Goal: Transaction & Acquisition: Purchase product/service

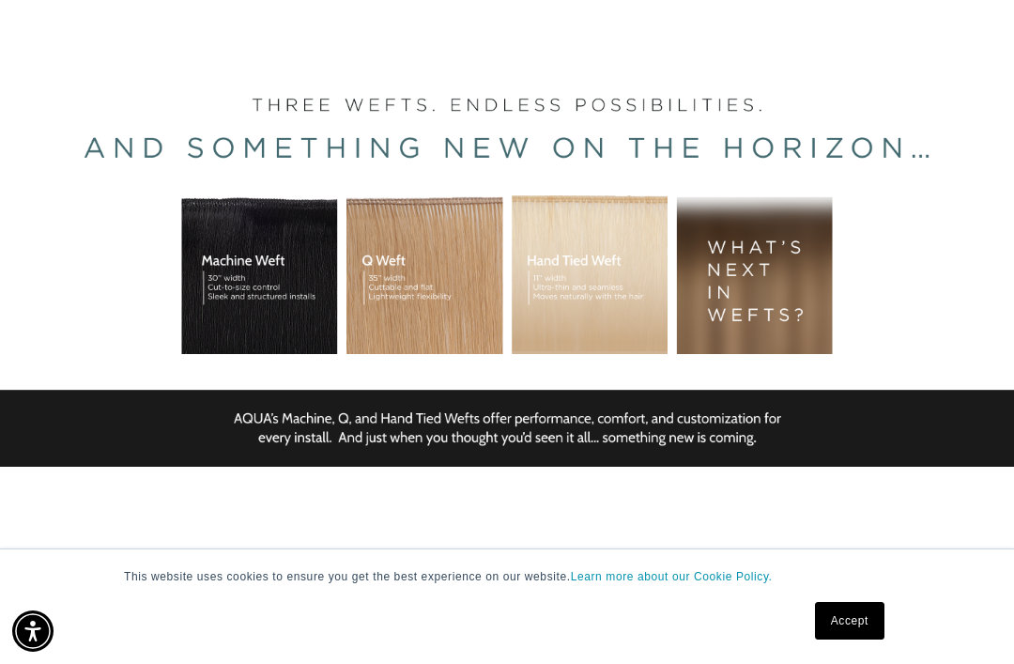
scroll to position [0, 1761]
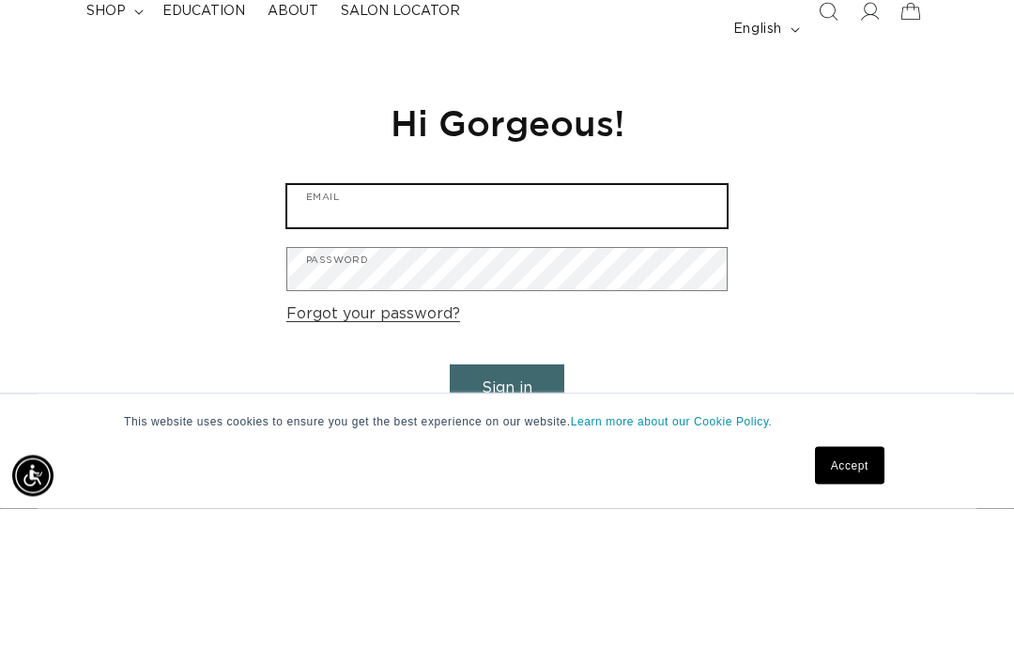
type input "sanja.lazar5@gmail.com"
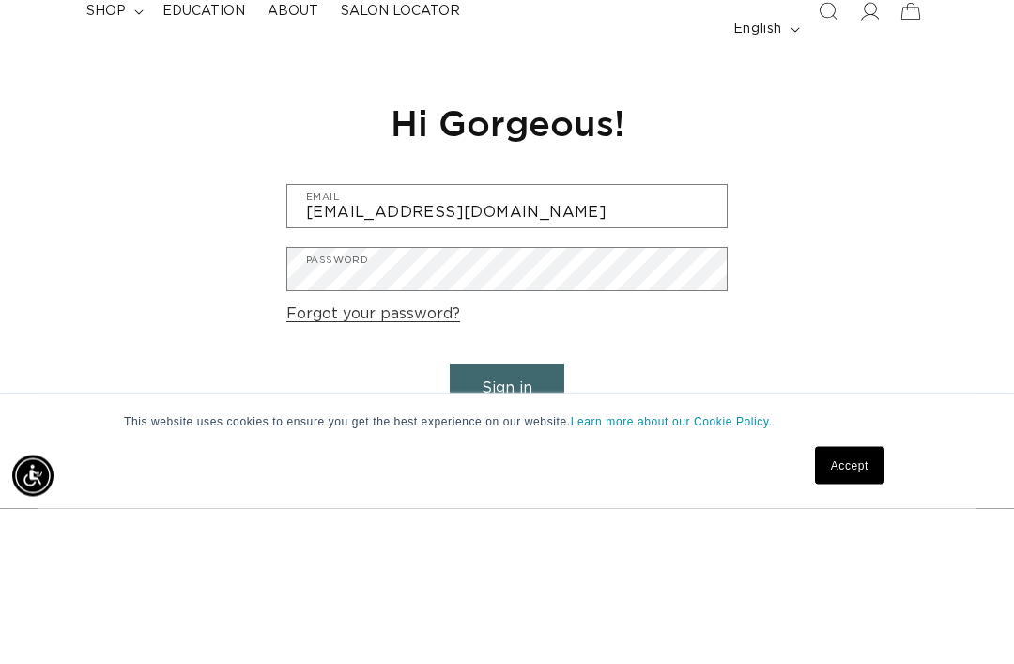
click at [507, 520] on button "Sign in" at bounding box center [507, 544] width 115 height 48
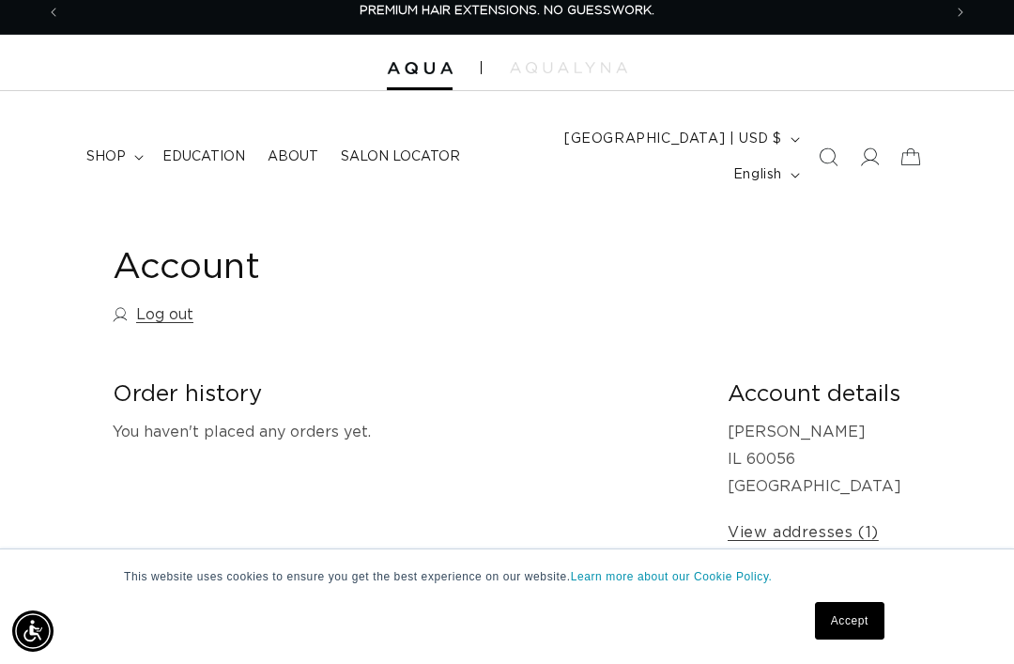
scroll to position [18, 0]
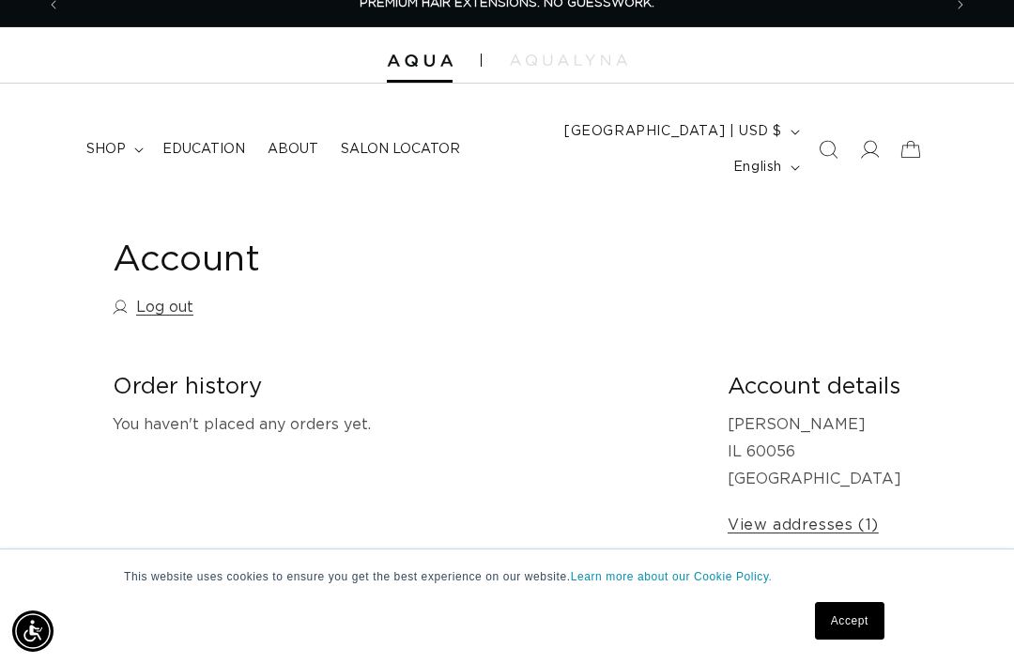
click at [105, 141] on span "shop" at bounding box center [105, 149] width 39 height 17
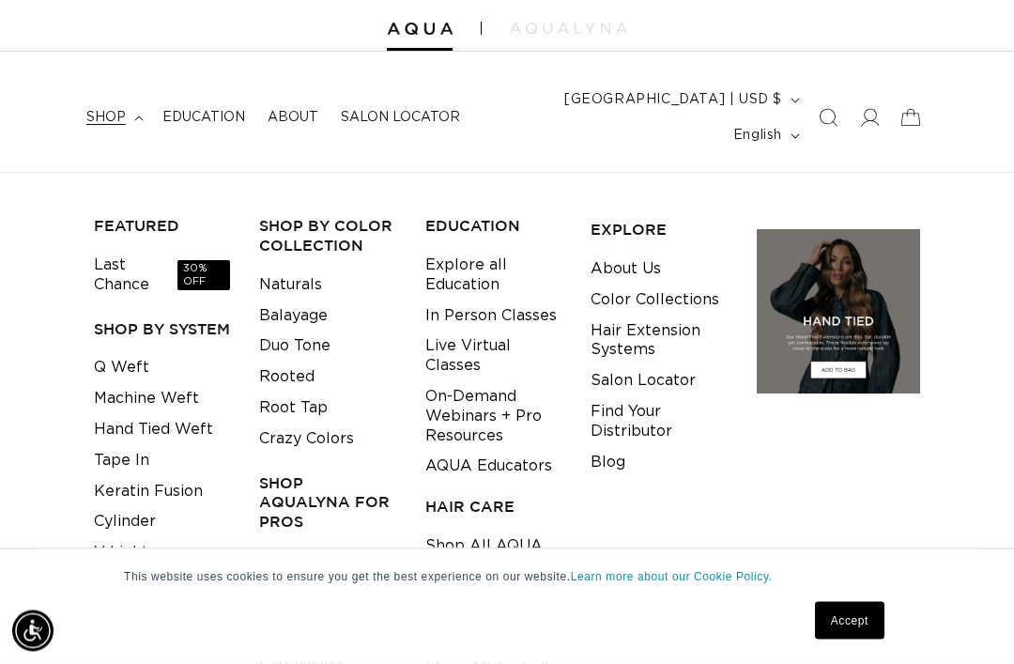
scroll to position [54, 0]
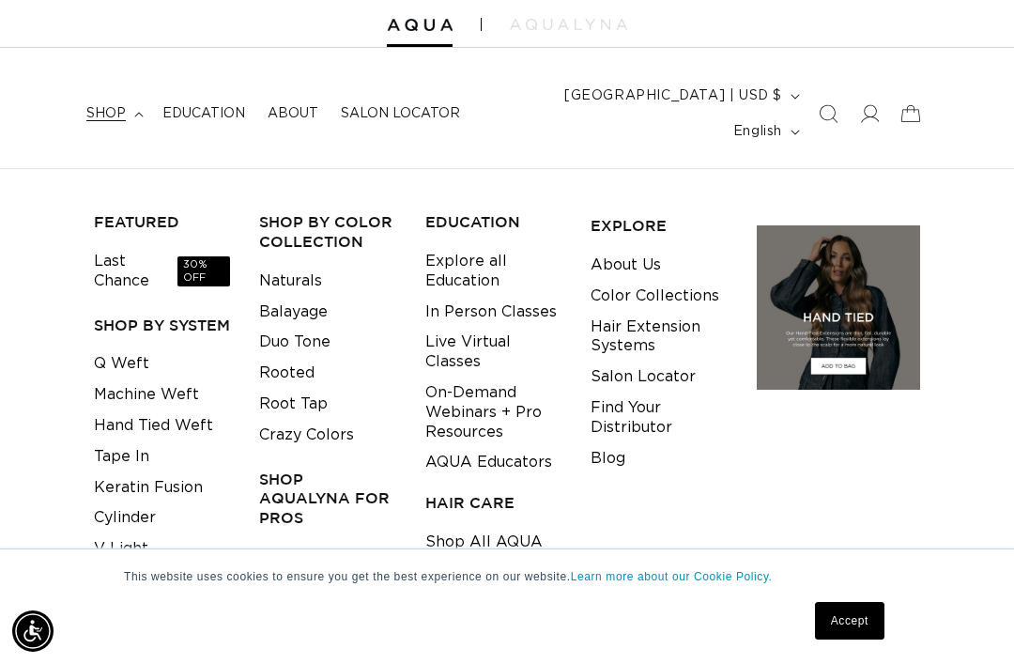
click at [108, 246] on link "Last Chance 30% OFF" at bounding box center [162, 271] width 136 height 51
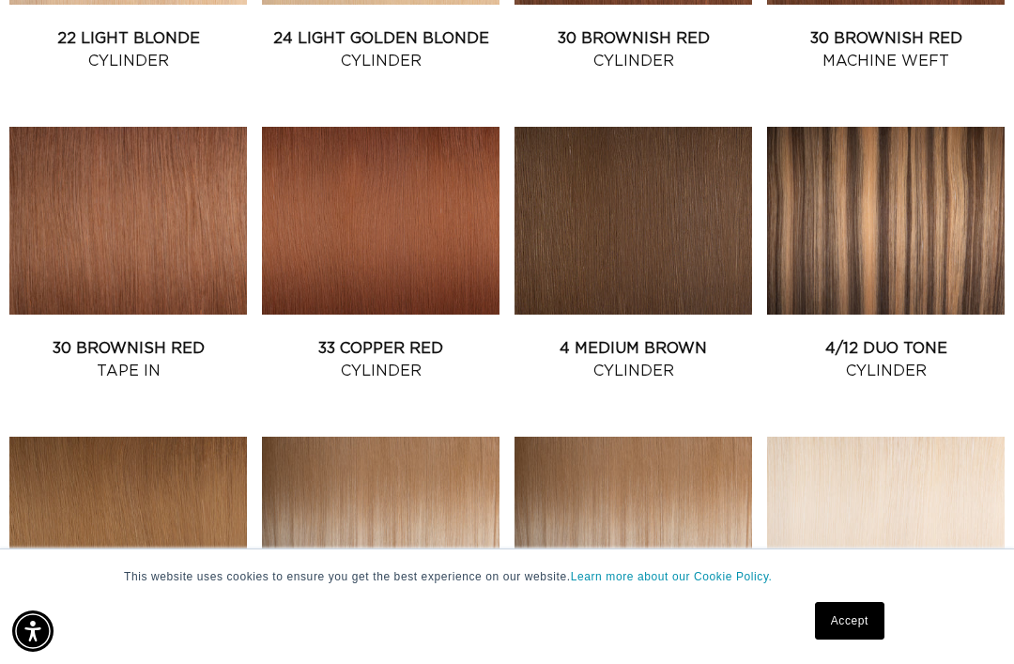
scroll to position [1293, 0]
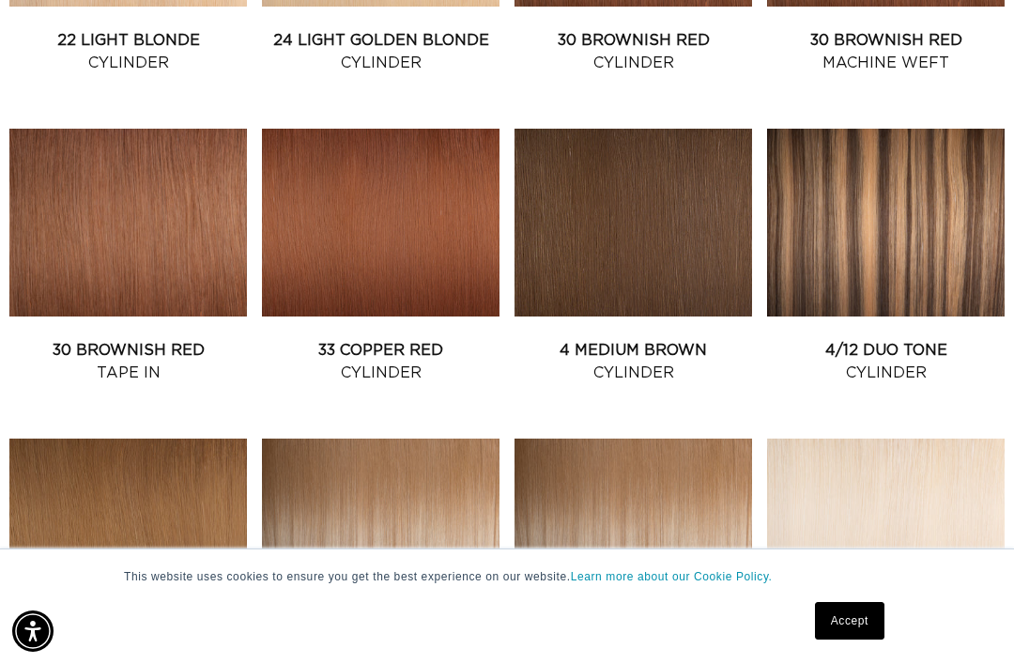
click at [920, 339] on link "4/12 Duo Tone Cylinder" at bounding box center [886, 361] width 238 height 45
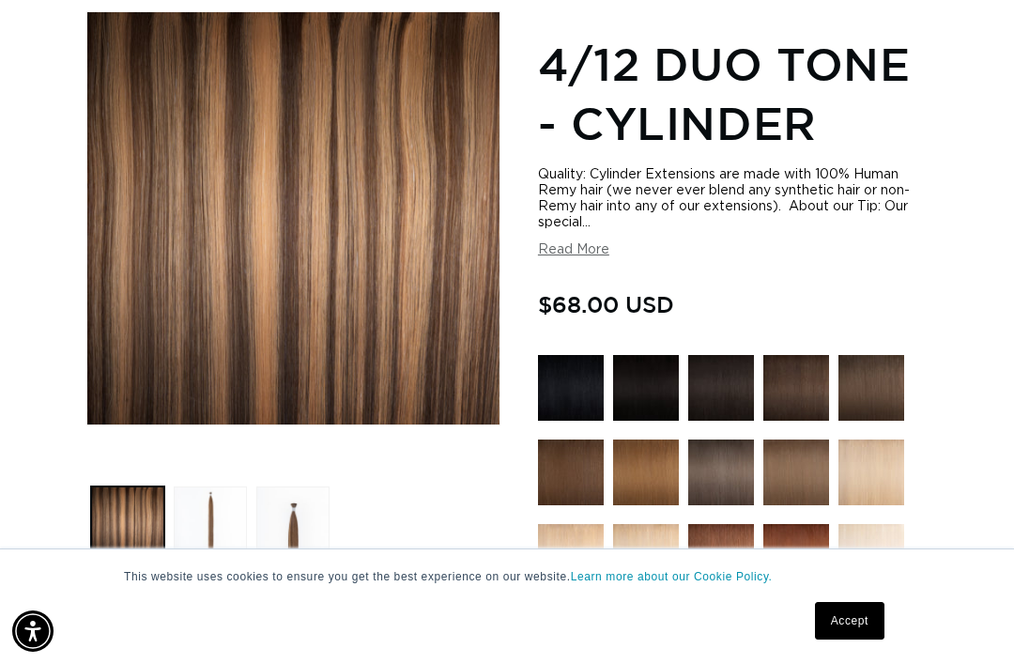
scroll to position [0, 881]
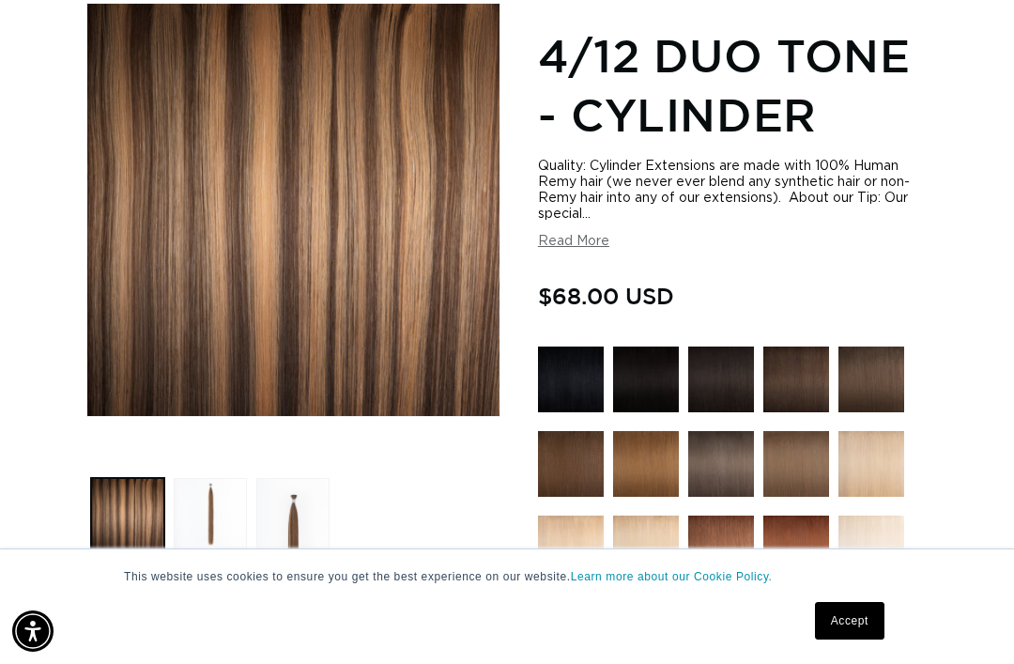
click at [194, 478] on button "Load image 2 in gallery view" at bounding box center [210, 514] width 73 height 73
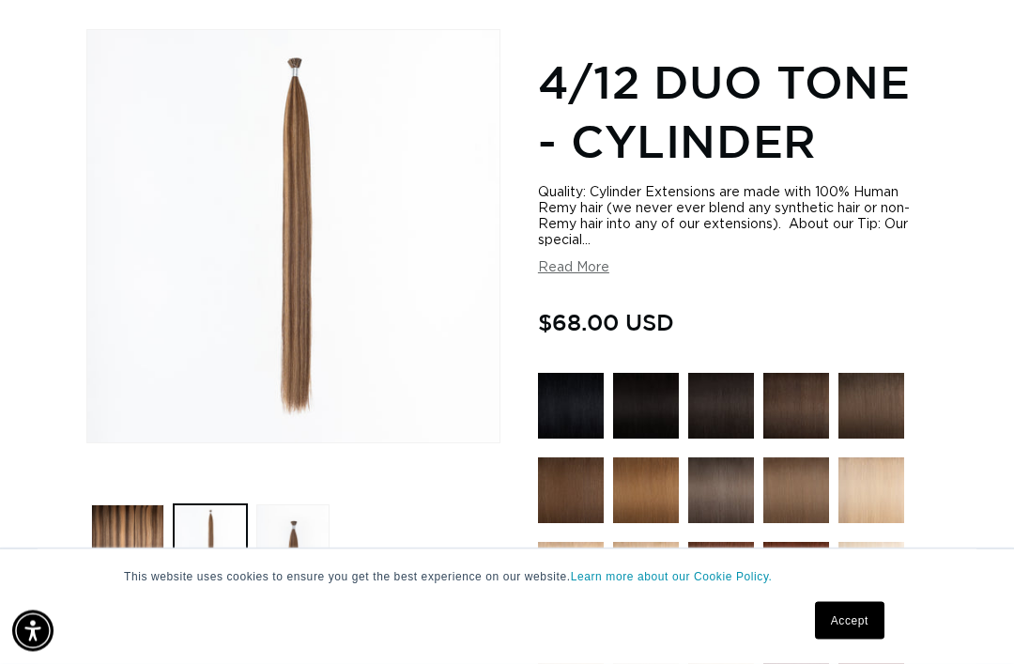
scroll to position [257, 0]
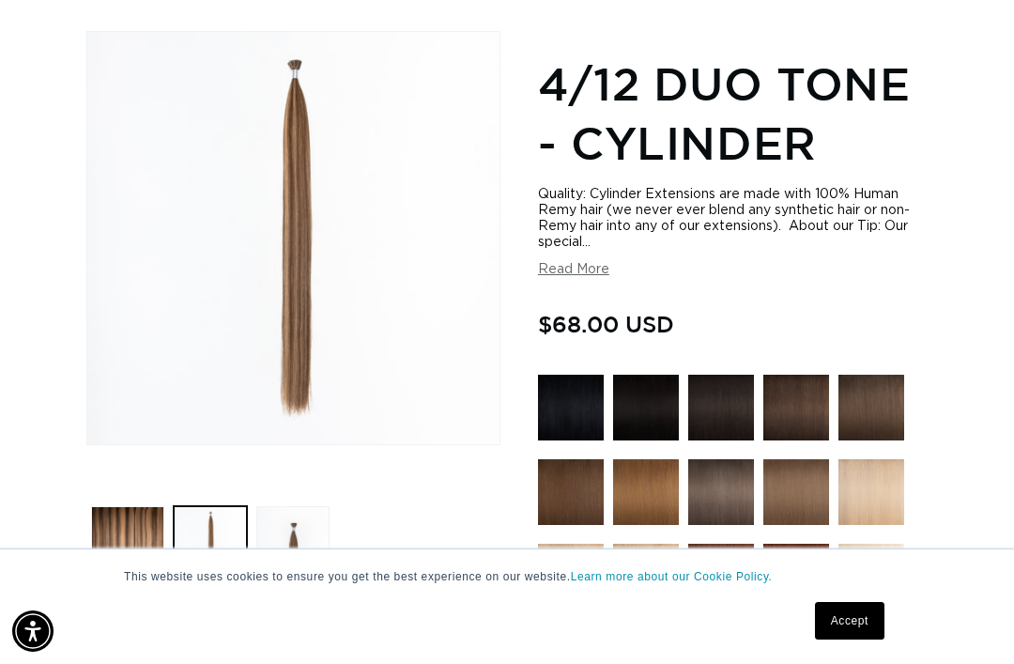
click at [298, 546] on button "Load image 3 in gallery view" at bounding box center [292, 542] width 73 height 73
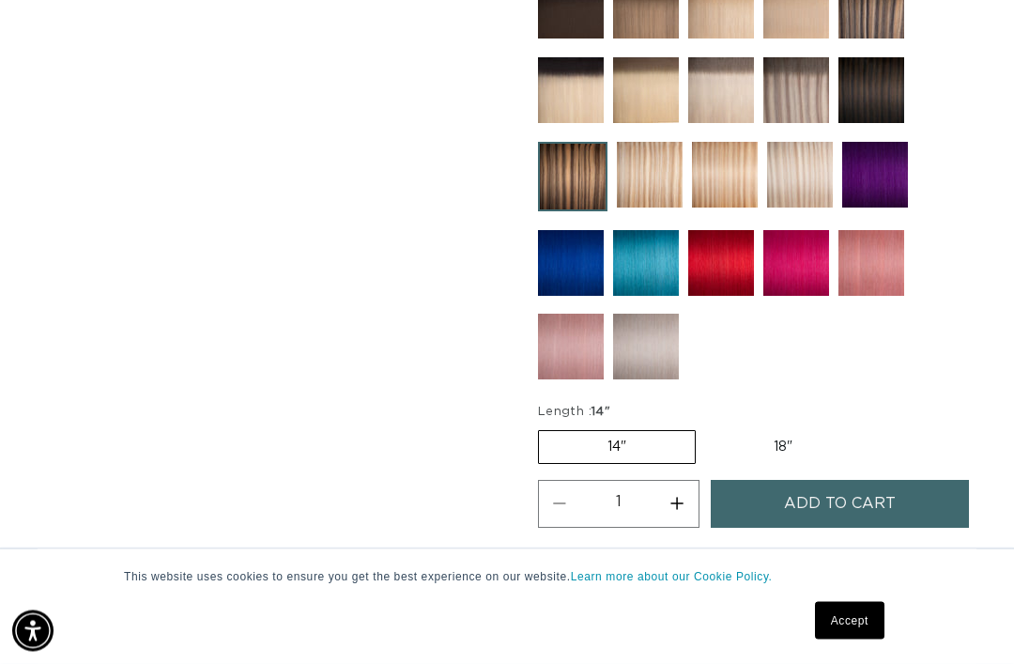
scroll to position [996, 0]
click at [667, 430] on label "14" Variant sold out or unavailable" at bounding box center [617, 447] width 158 height 34
click at [544, 426] on input "14" Variant sold out or unavailable" at bounding box center [543, 426] width 1 height 1
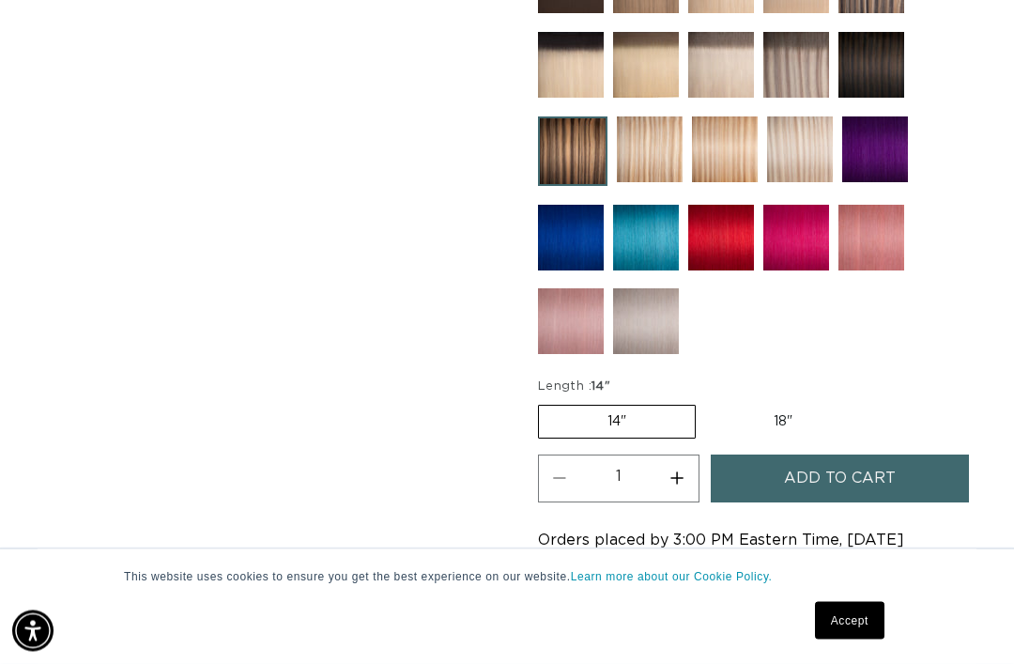
scroll to position [1059, 0]
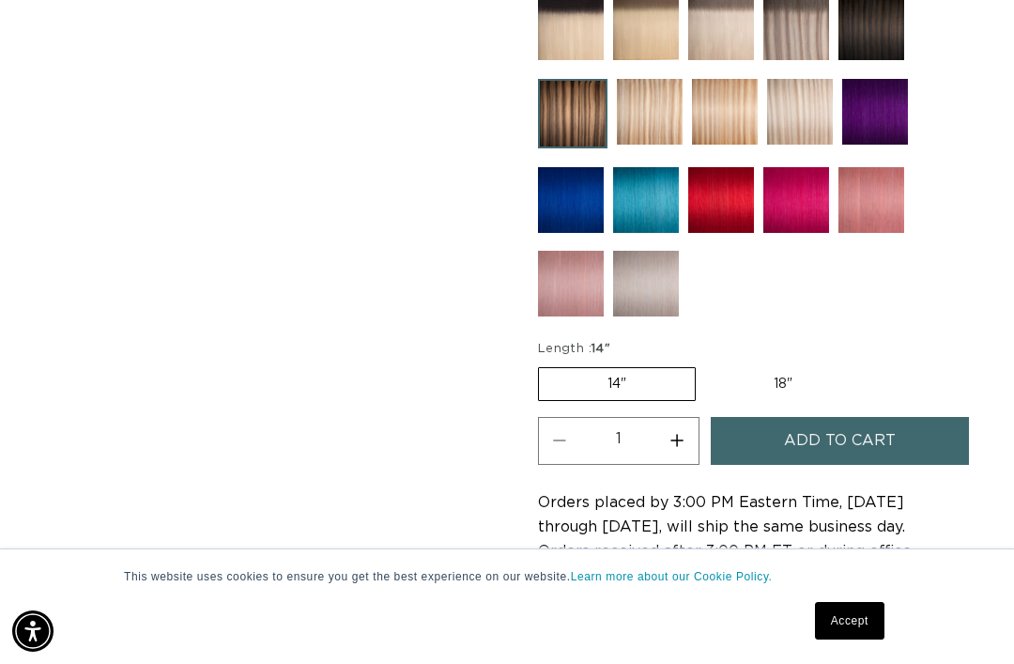
click at [775, 368] on label "18" Variant sold out or unavailable" at bounding box center [783, 384] width 156 height 32
click at [706, 363] on input "18" Variant sold out or unavailable" at bounding box center [705, 363] width 1 height 1
radio input "true"
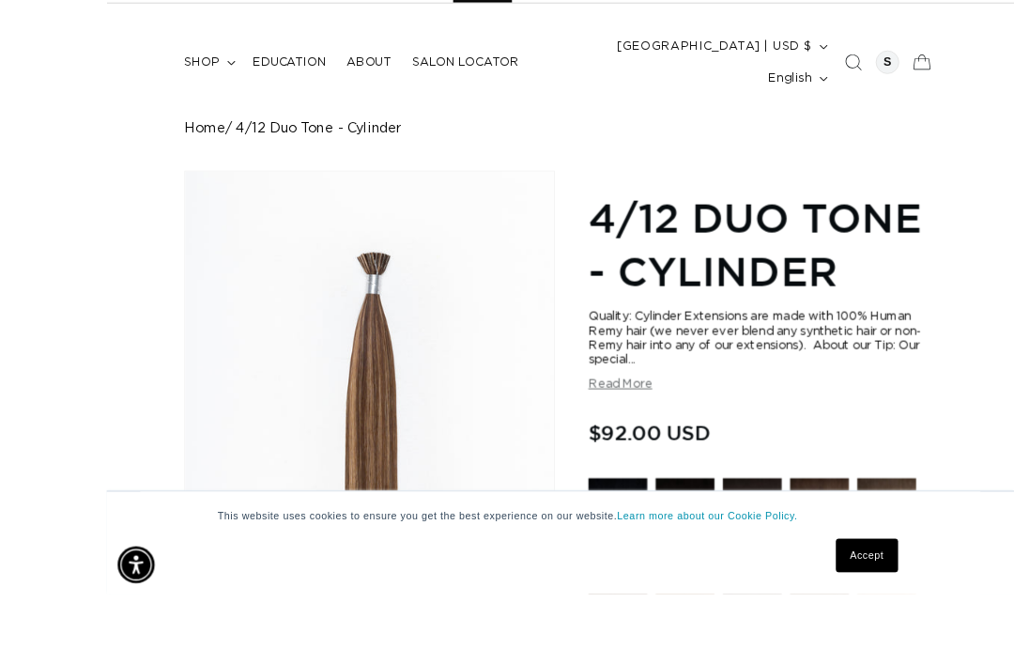
scroll to position [221, 0]
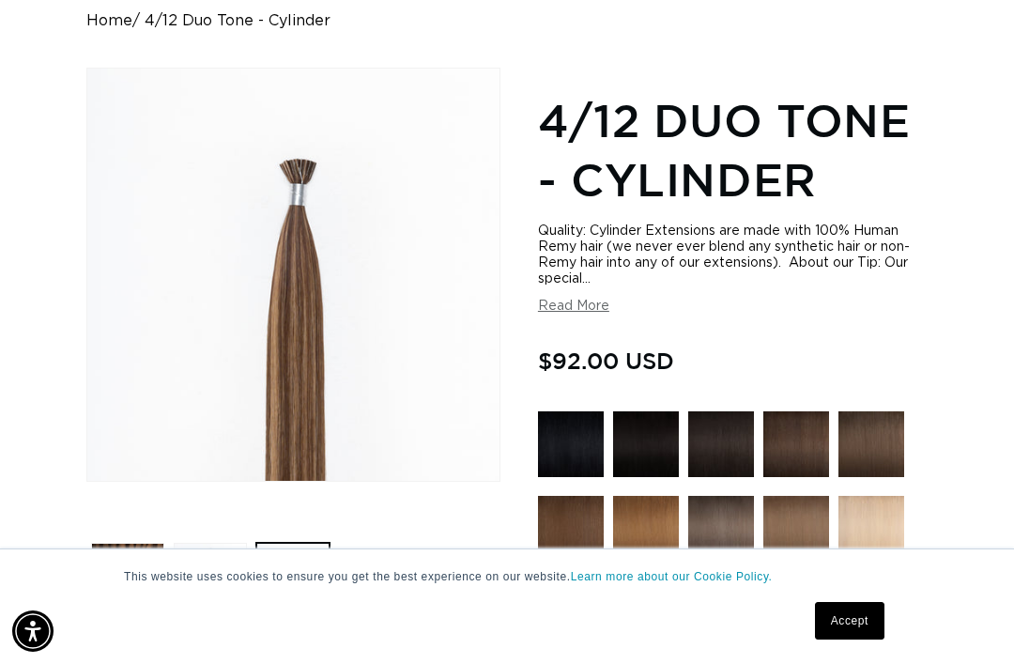
click at [124, 545] on button "Load image 1 in gallery view" at bounding box center [127, 579] width 73 height 73
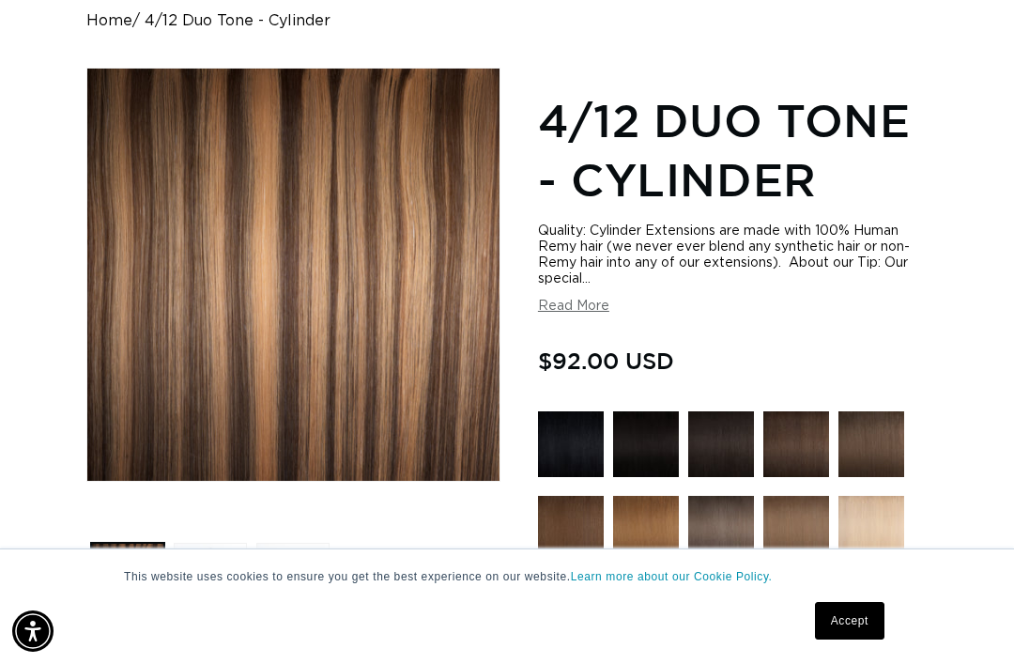
click at [213, 552] on button "Load image 2 in gallery view" at bounding box center [210, 579] width 73 height 73
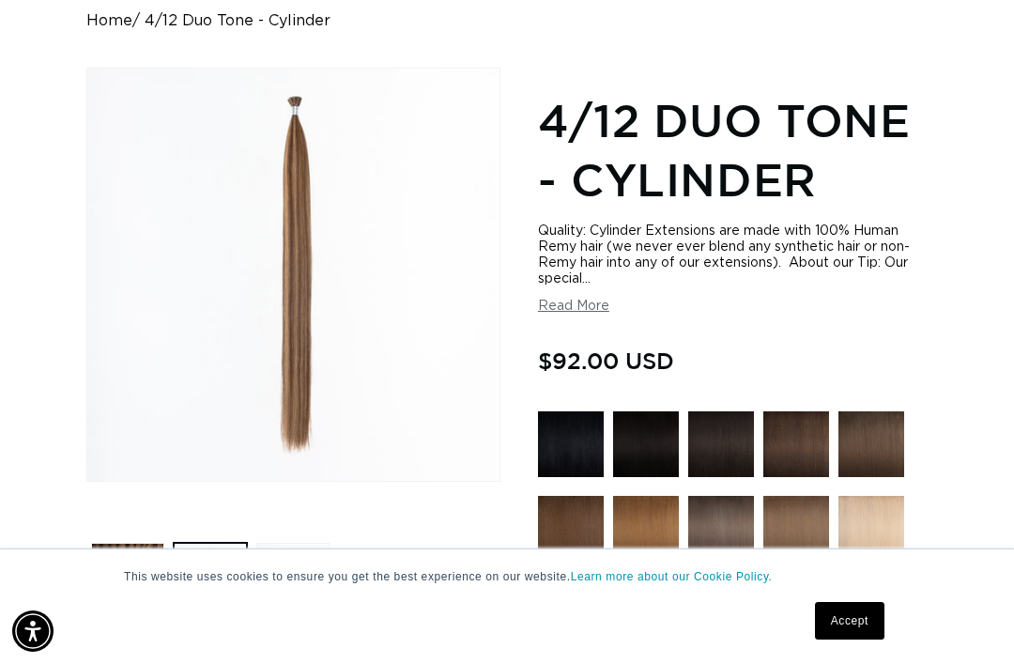
click at [291, 565] on button "Load image 3 in gallery view" at bounding box center [292, 579] width 73 height 73
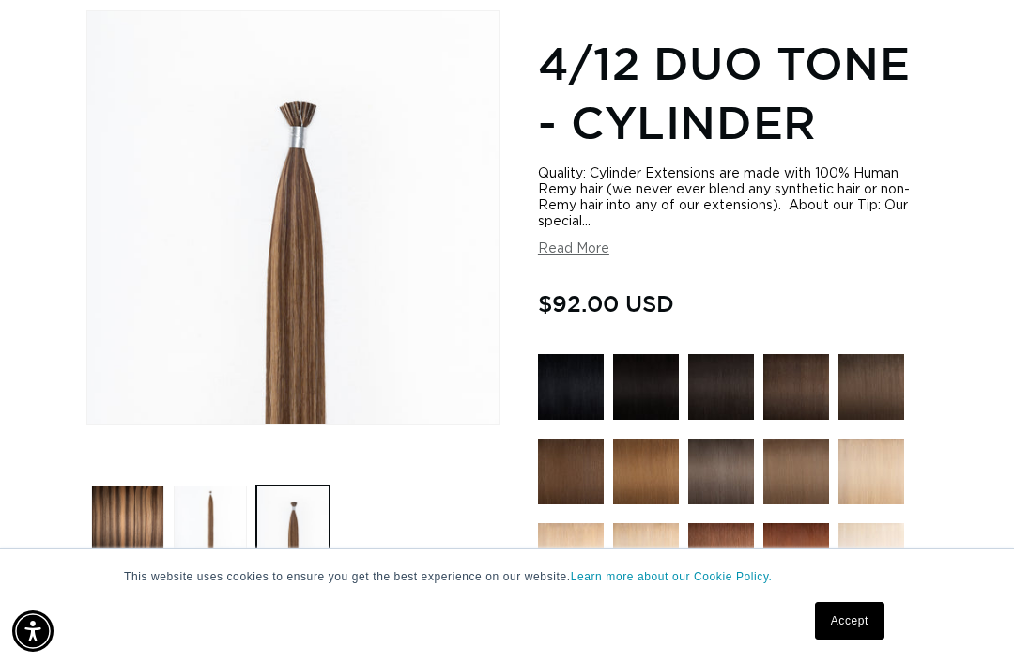
scroll to position [0, 881]
click at [607, 241] on button "Read More" at bounding box center [573, 249] width 71 height 16
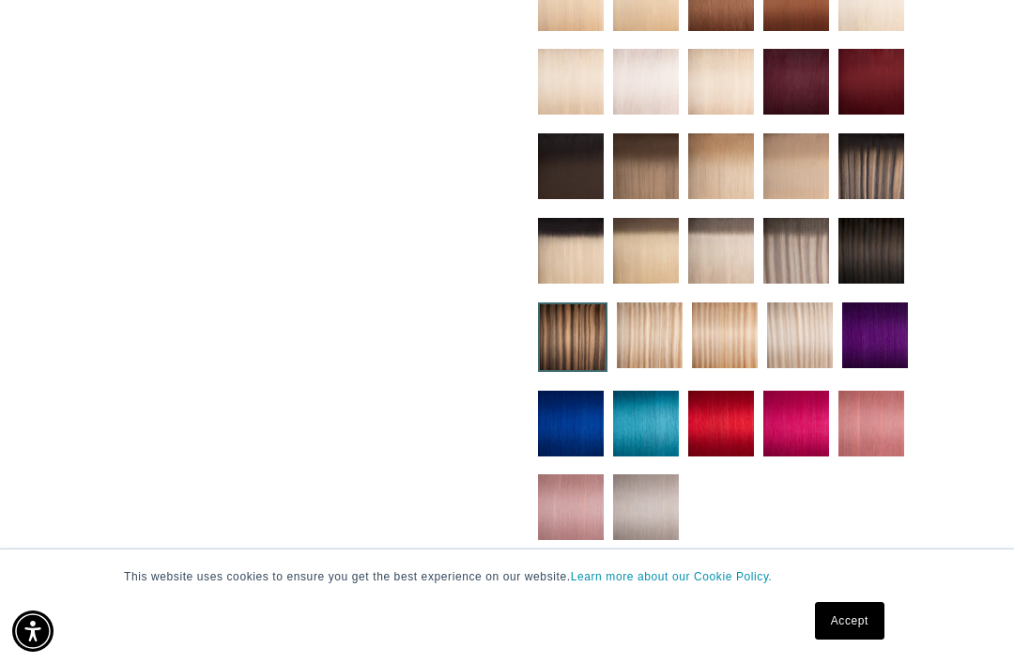
scroll to position [0, 0]
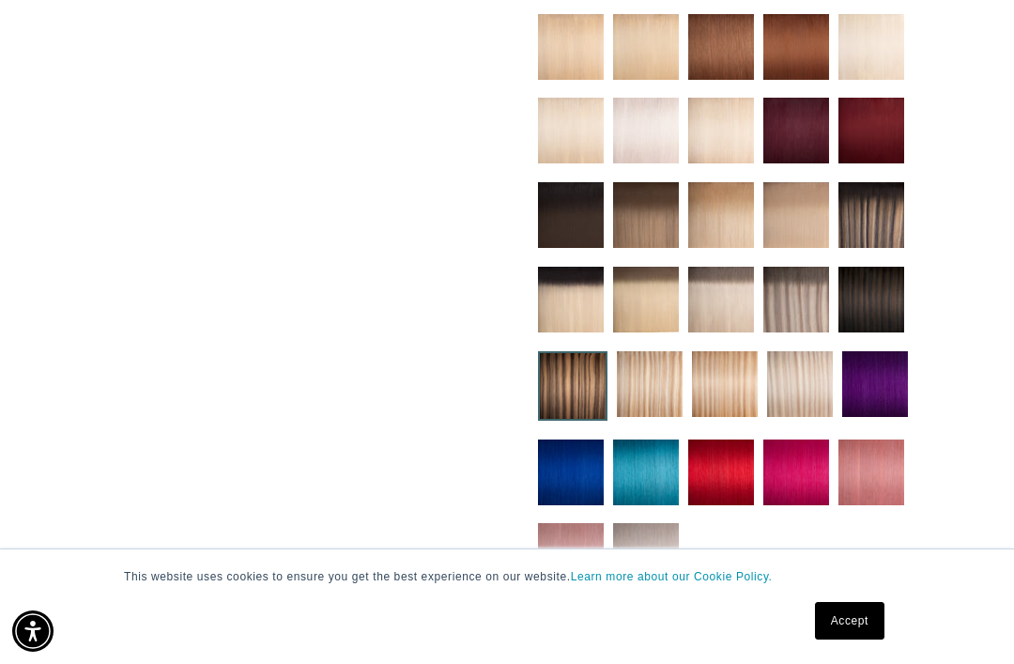
click at [875, 188] on img at bounding box center [871, 215] width 66 height 66
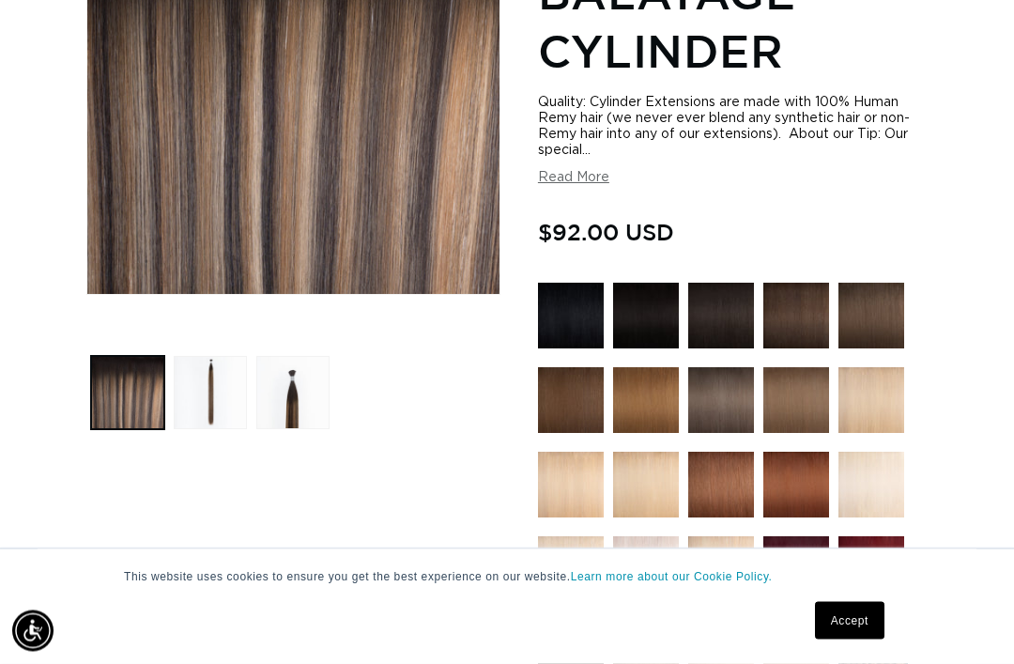
click at [225, 357] on button "Load image 2 in gallery view" at bounding box center [210, 393] width 73 height 73
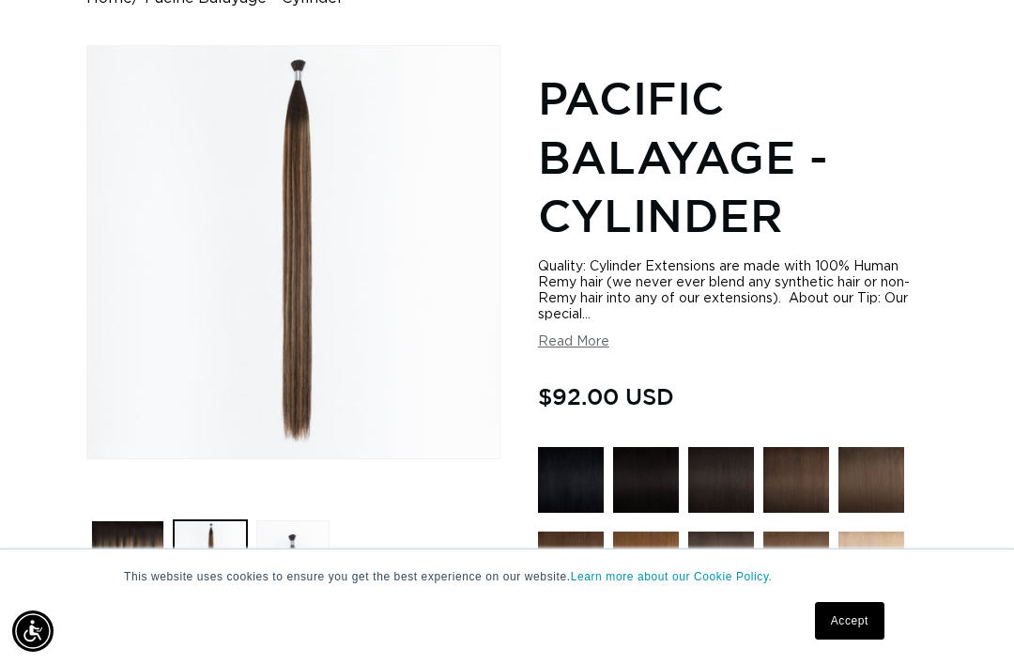
scroll to position [237, 0]
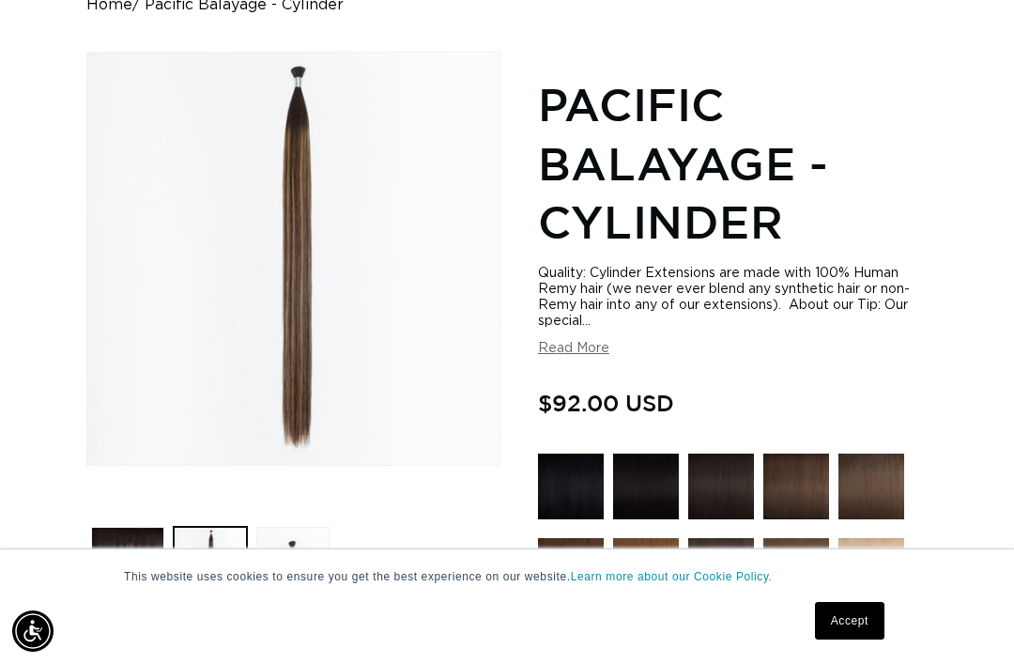
click at [298, 552] on button "Load image 3 in gallery view" at bounding box center [292, 563] width 73 height 73
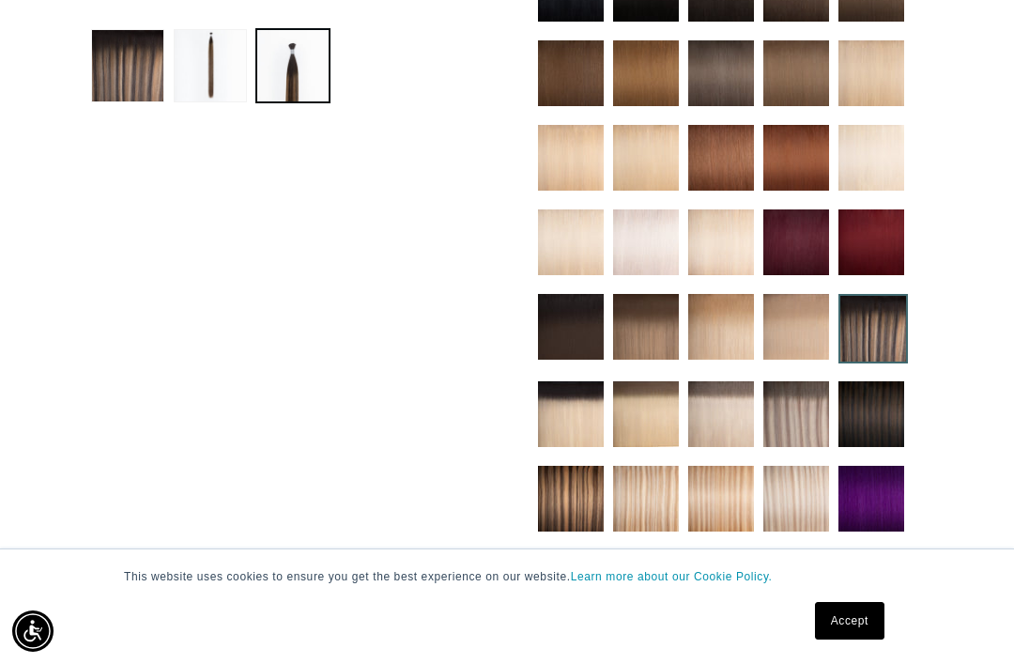
scroll to position [730, 0]
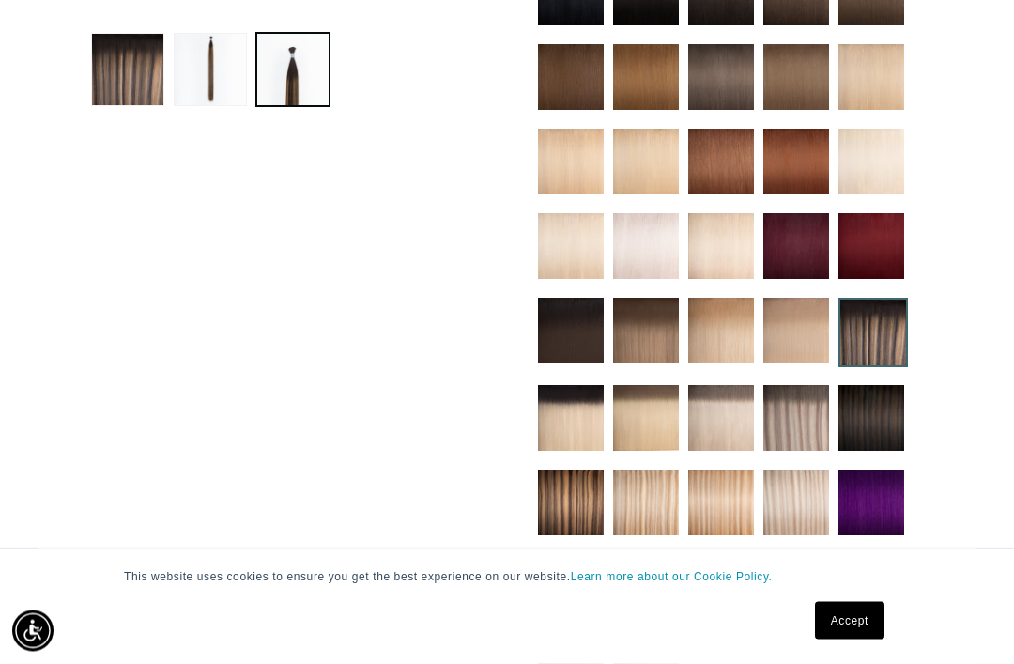
click at [807, 404] on img at bounding box center [796, 419] width 66 height 66
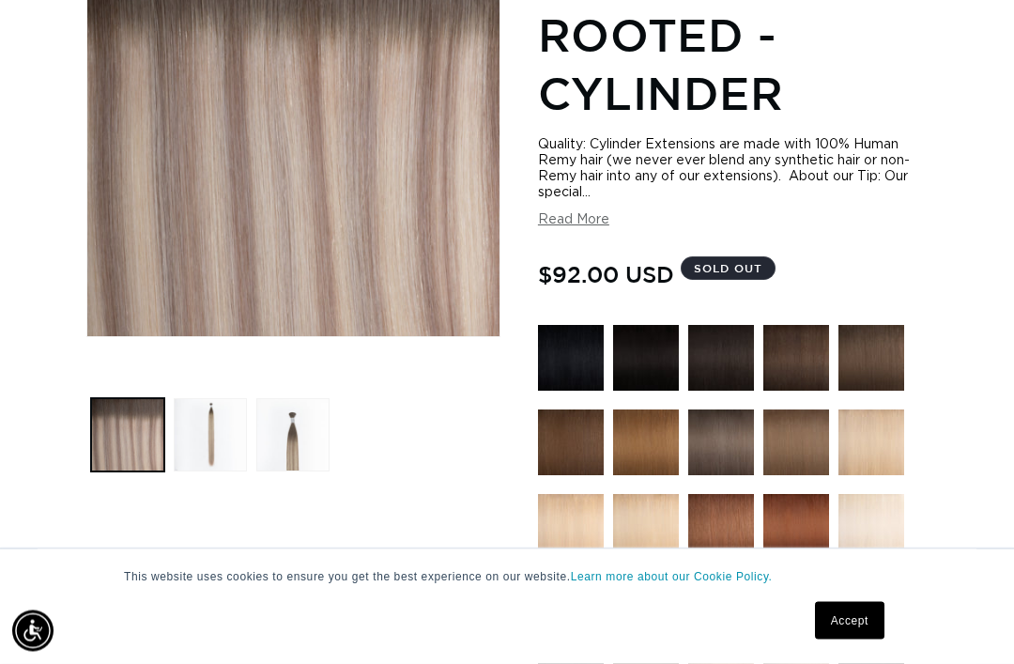
scroll to position [365, 0]
click at [879, 409] on img at bounding box center [871, 442] width 66 height 66
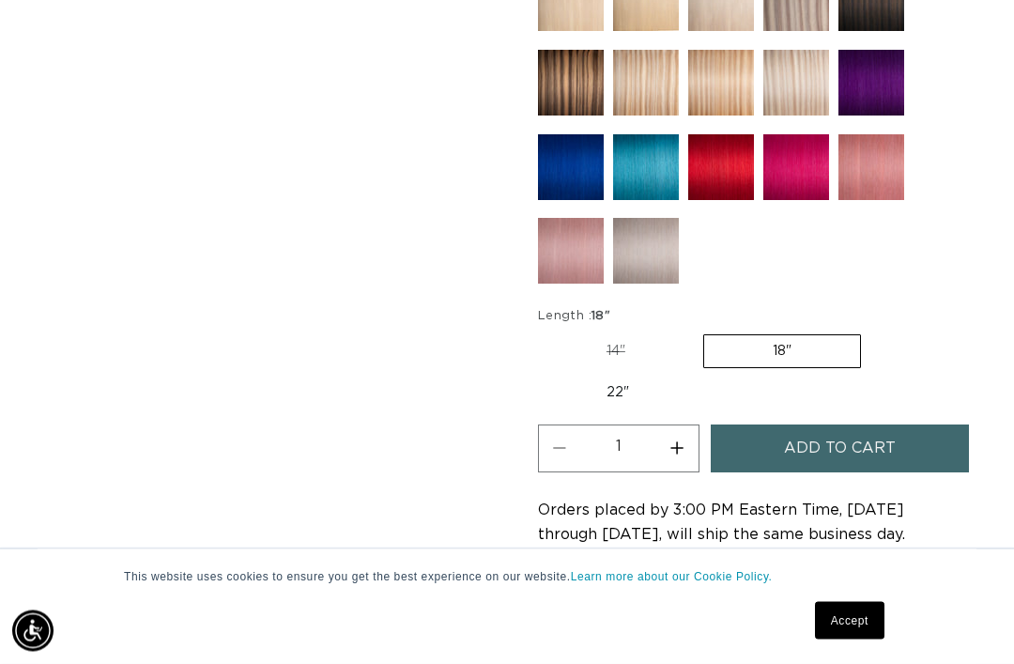
scroll to position [0, 881]
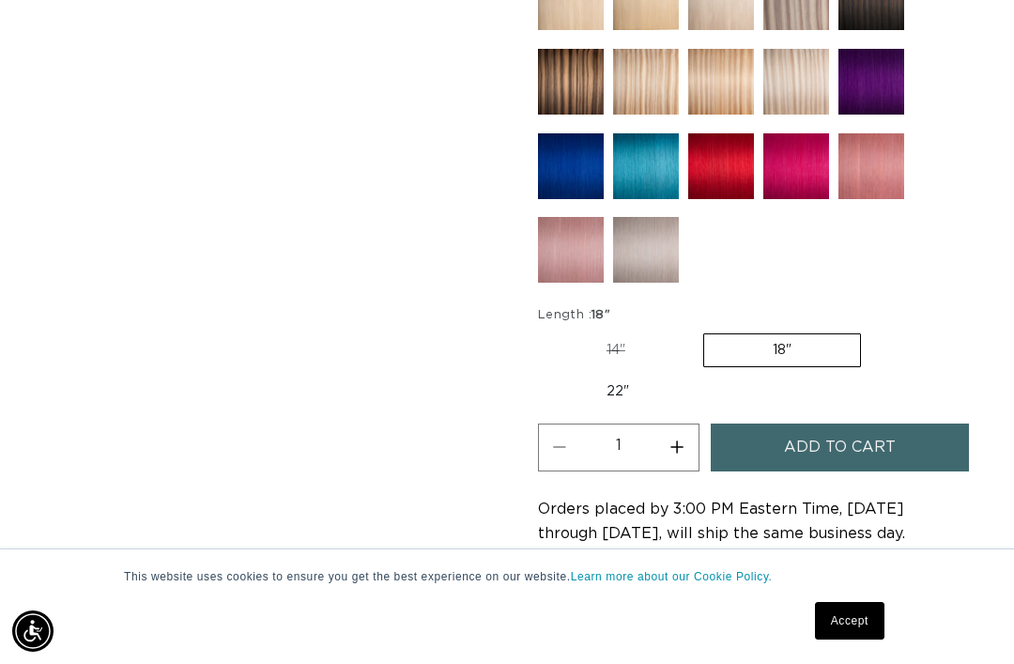
click at [618, 376] on label "22" Variant sold out or unavailable" at bounding box center [618, 392] width 160 height 32
click at [870, 331] on input "22" Variant sold out or unavailable" at bounding box center [870, 330] width 1 height 1
radio input "true"
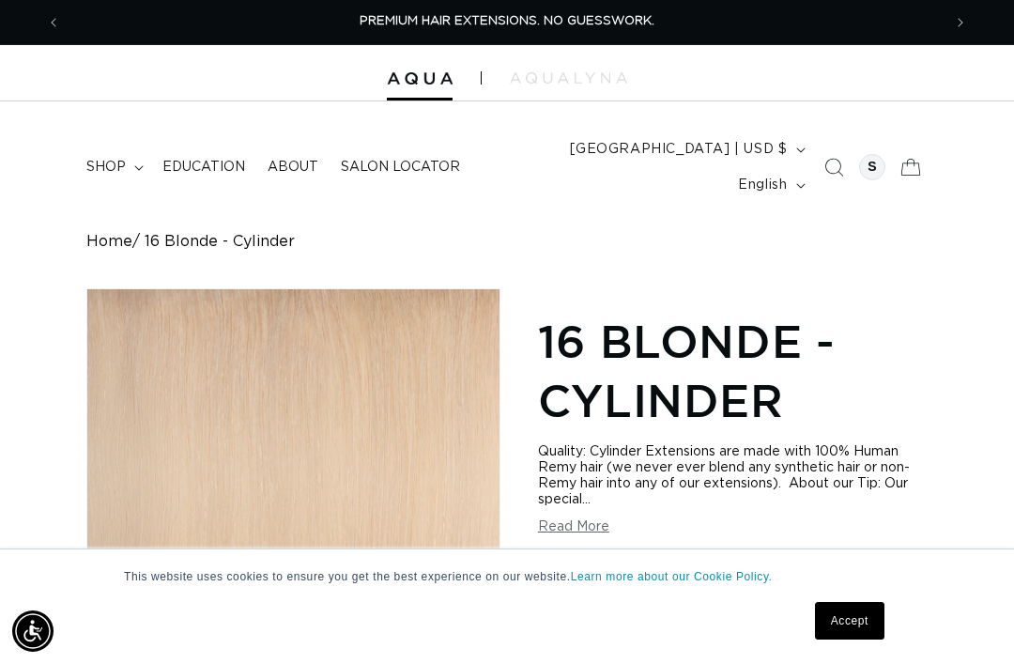
click at [135, 165] on icon at bounding box center [138, 168] width 9 height 6
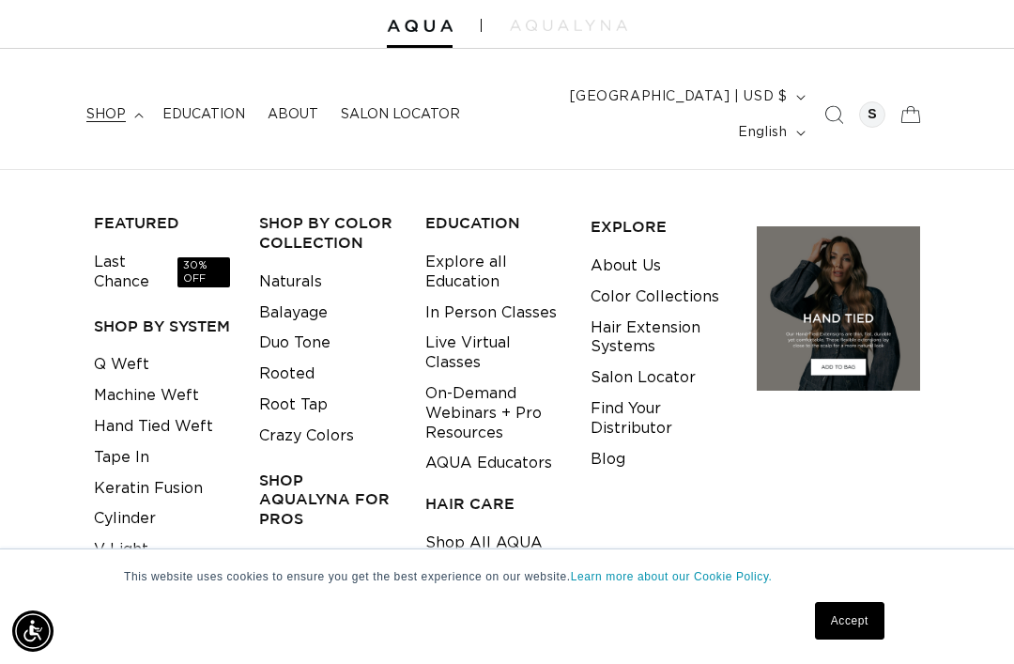
scroll to position [0, 1761]
click at [108, 503] on link "Cylinder" at bounding box center [125, 518] width 62 height 31
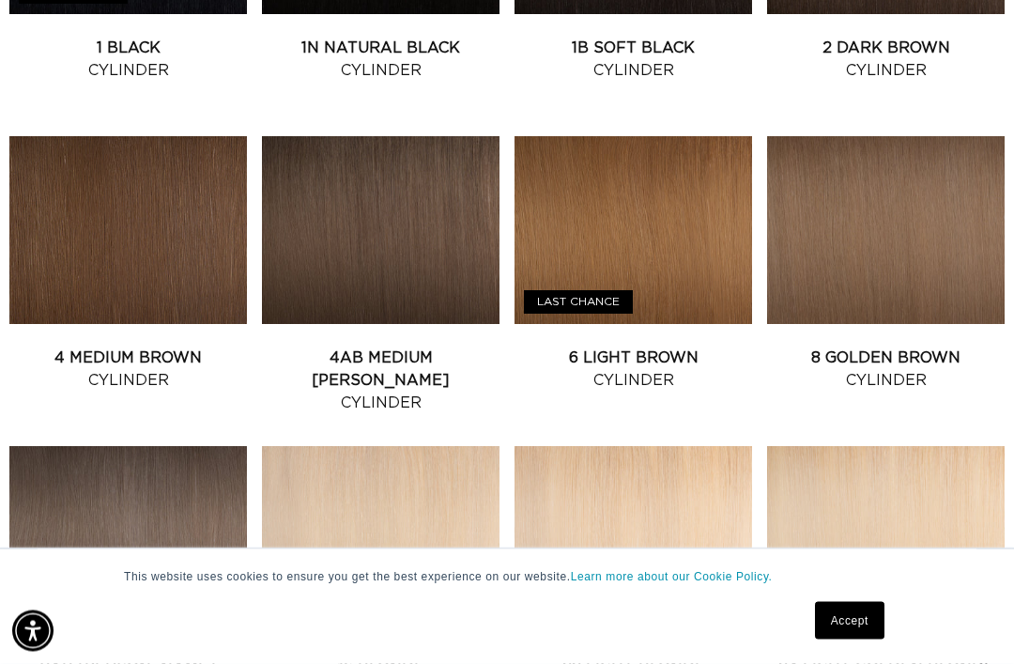
scroll to position [976, 0]
click at [902, 346] on link "8 Golden Brown Cylinder" at bounding box center [886, 368] width 238 height 45
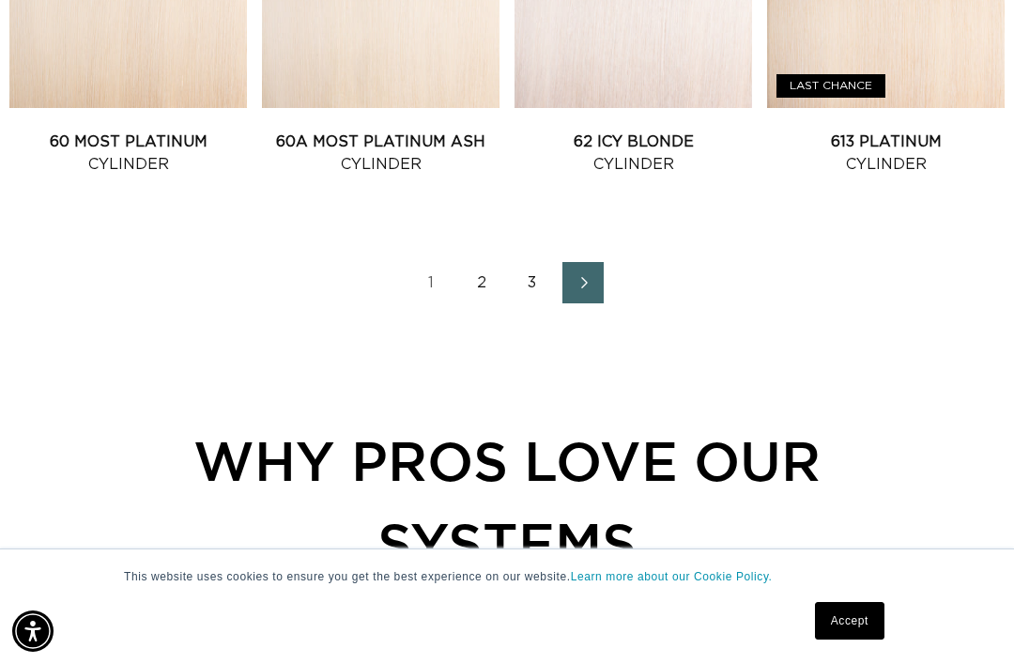
scroll to position [0, 0]
click at [431, 262] on link "1" at bounding box center [430, 282] width 41 height 41
click at [423, 262] on link "1" at bounding box center [430, 282] width 41 height 41
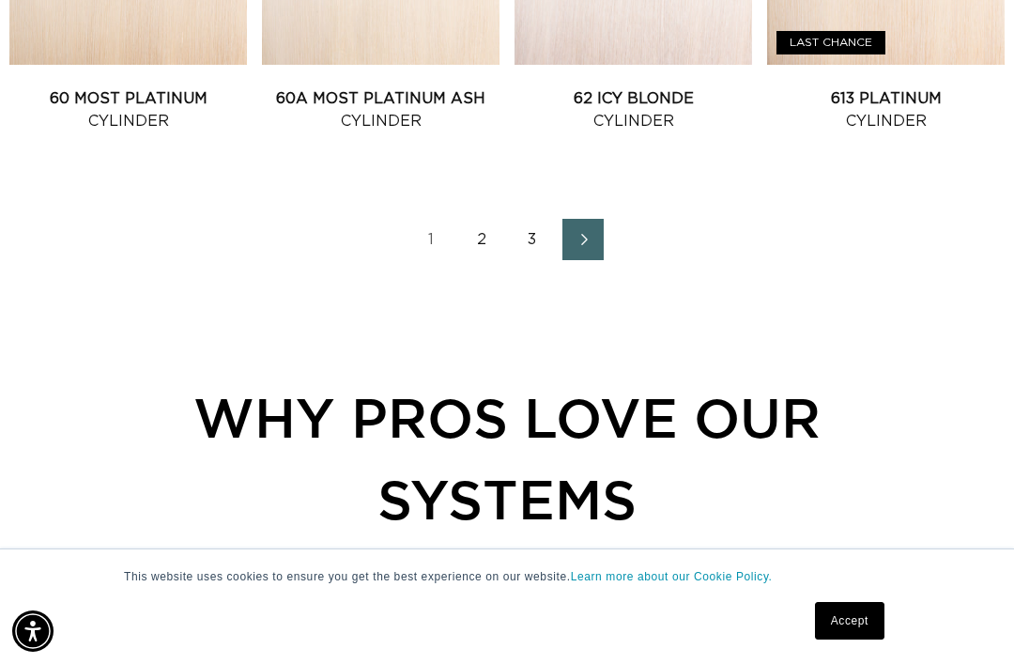
scroll to position [2174, 0]
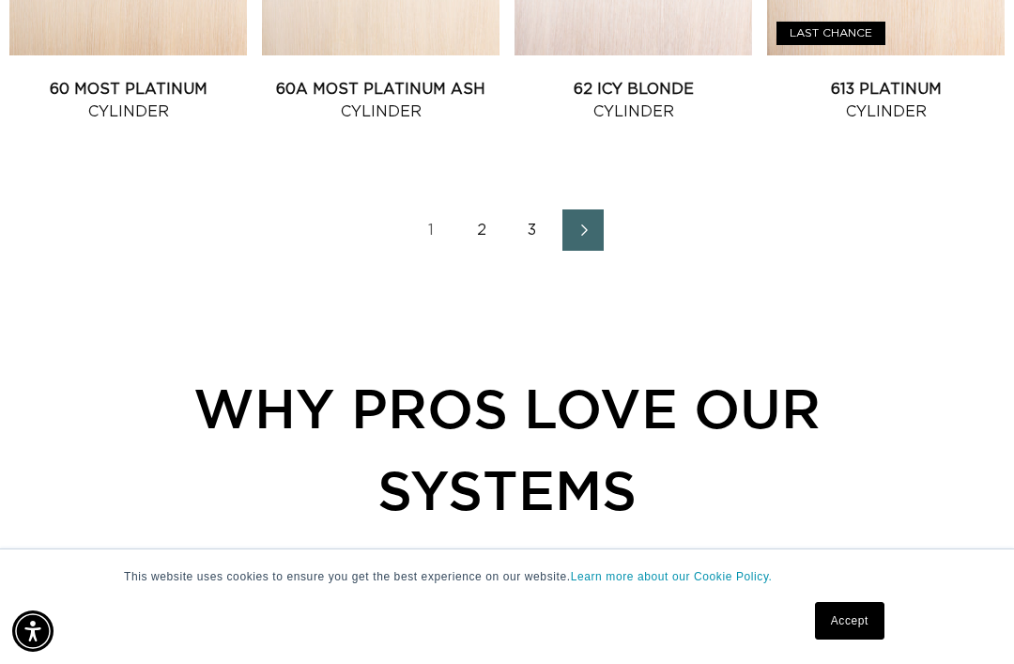
click at [582, 224] on icon "Next page" at bounding box center [584, 230] width 23 height 12
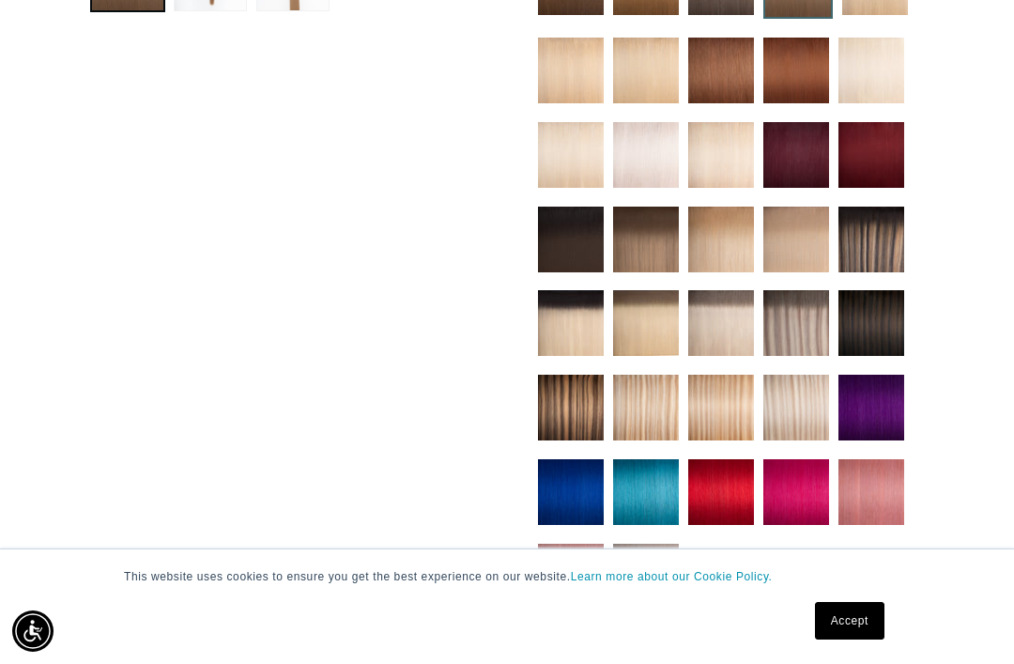
scroll to position [801, 0]
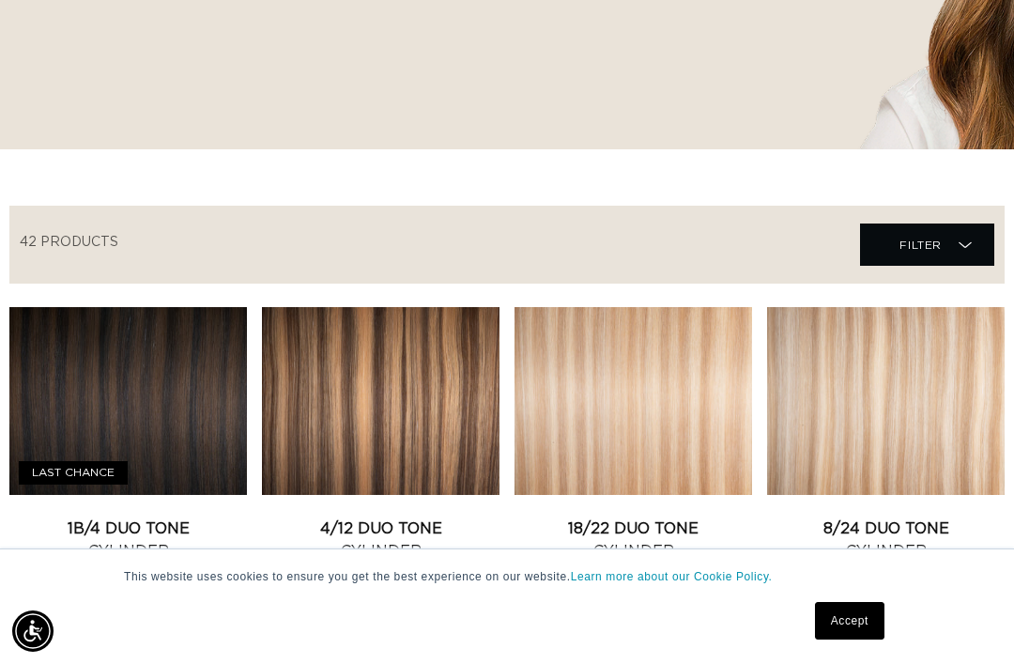
scroll to position [0, 1761]
click at [973, 223] on span "Filter Filter" at bounding box center [927, 244] width 134 height 42
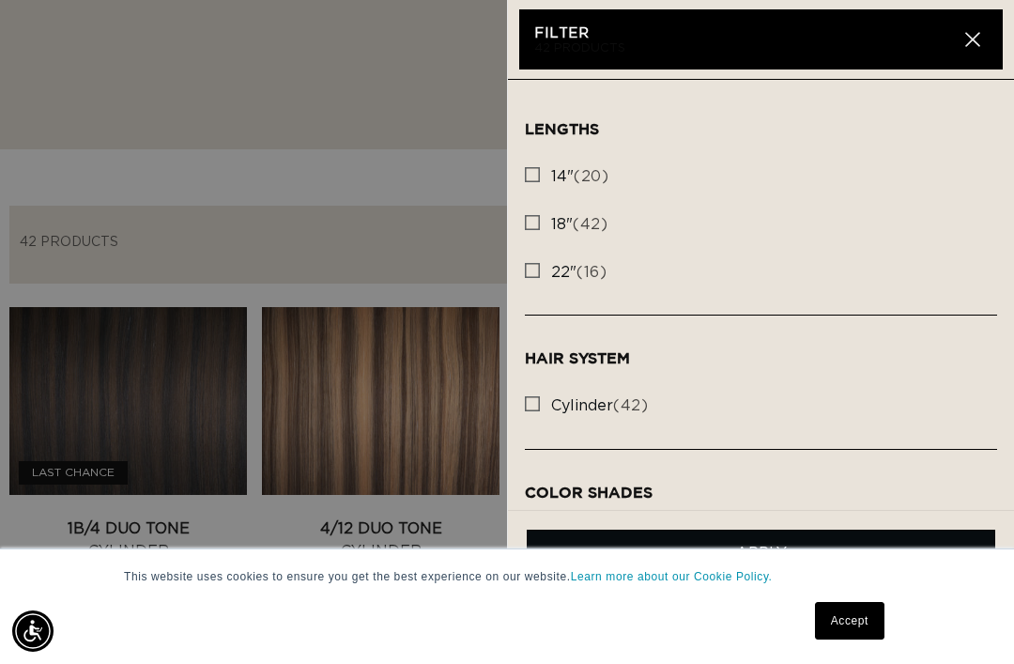
click at [526, 268] on rect at bounding box center [532, 270] width 13 height 13
click at [526, 268] on input "22" (16) 22" (16 products)" at bounding box center [532, 265] width 15 height 15
checkbox input "true"
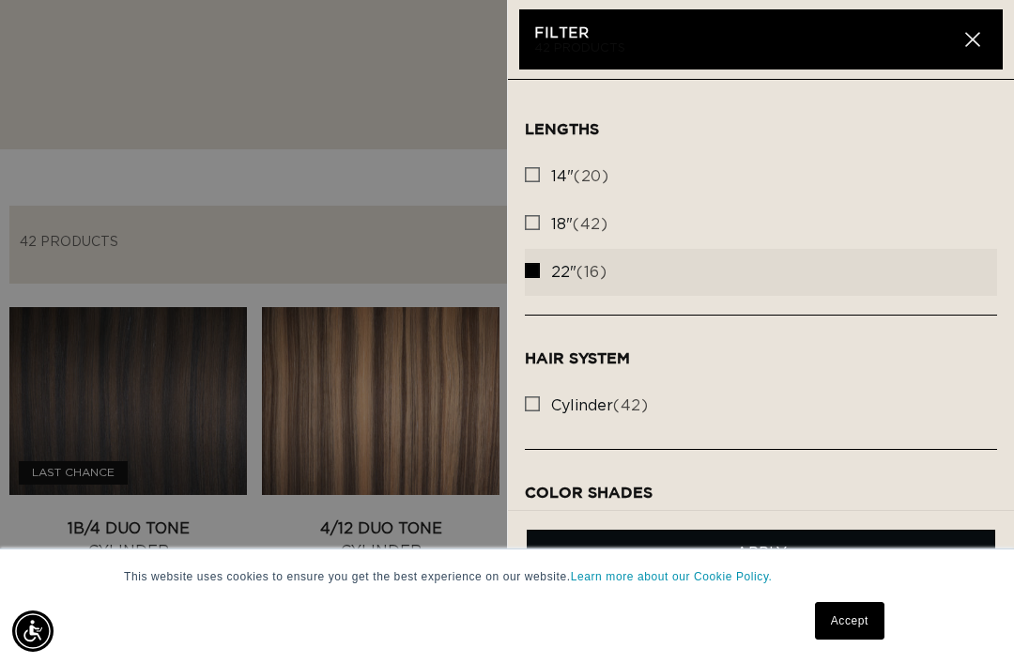
scroll to position [0, 0]
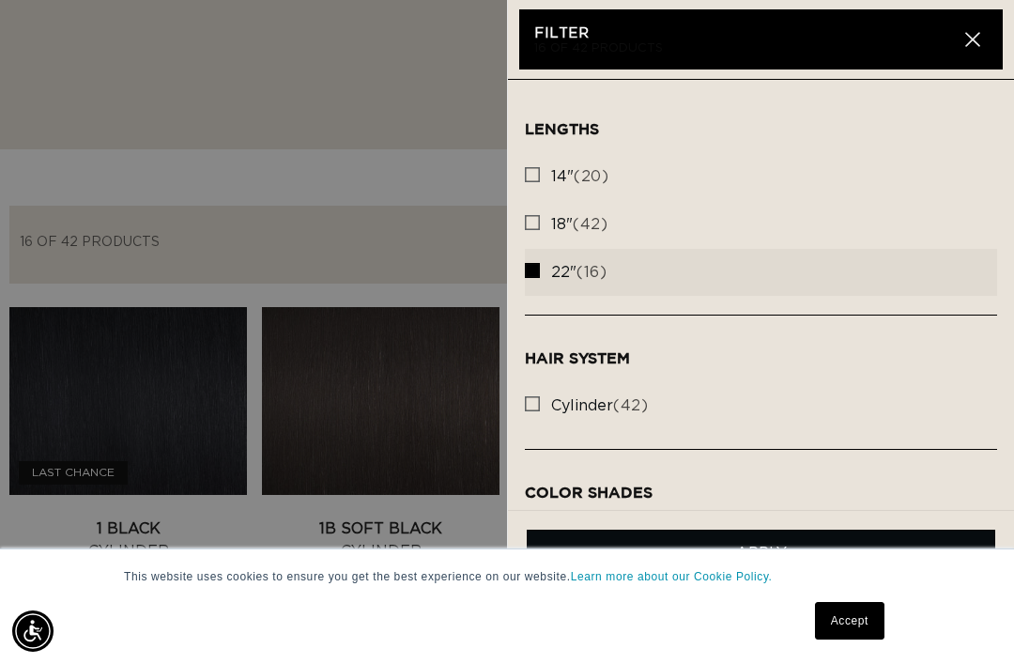
click at [860, 223] on summary "Filter Filter" at bounding box center [927, 244] width 134 height 42
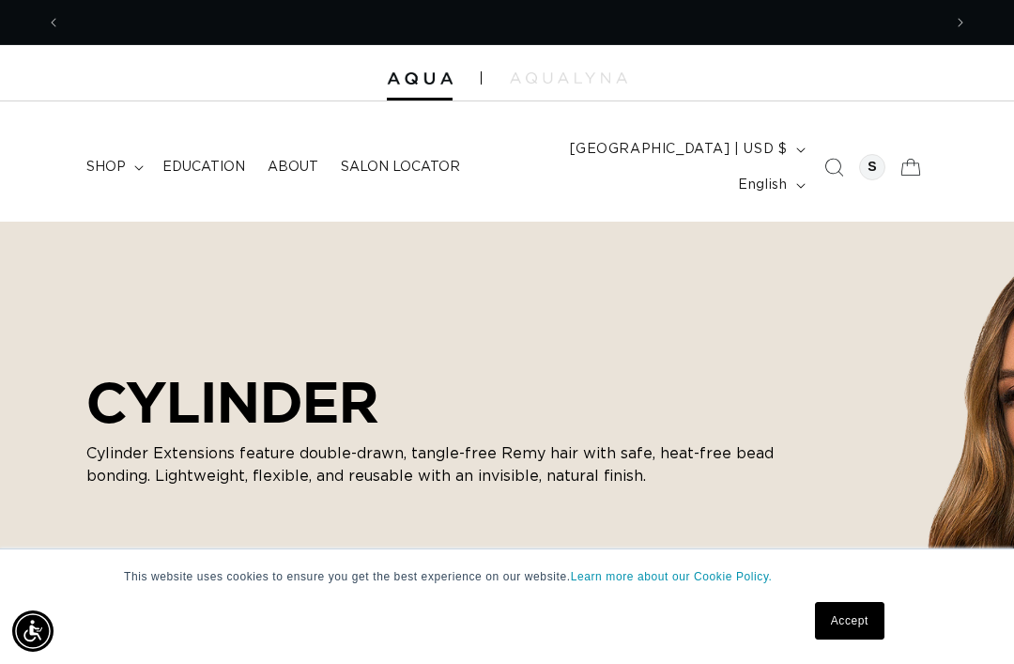
scroll to position [0, 881]
click at [114, 159] on span "shop" at bounding box center [105, 167] width 39 height 17
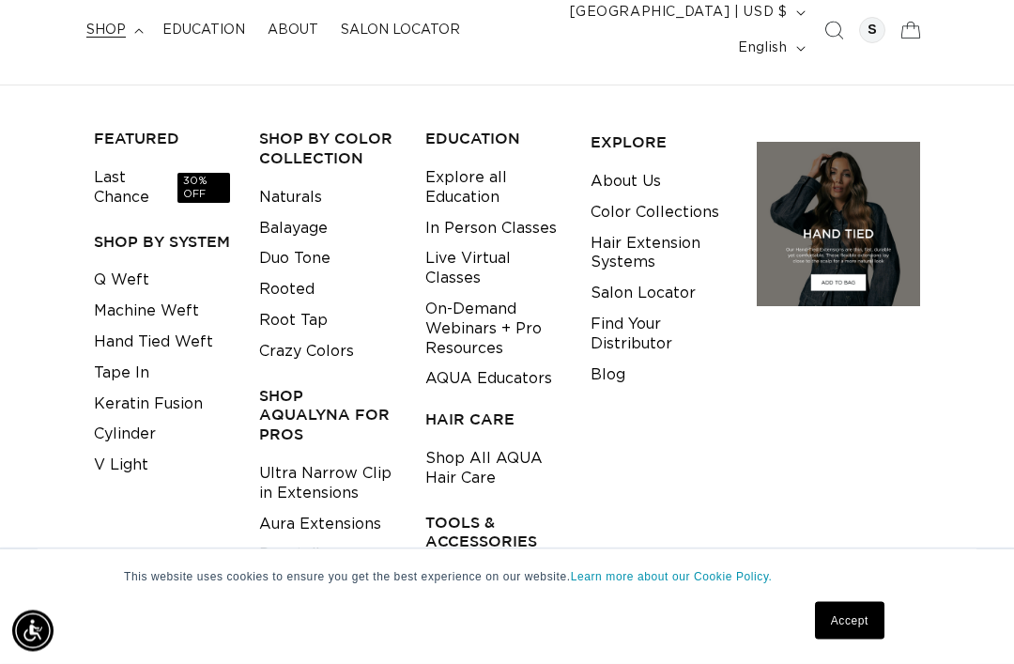
scroll to position [130, 0]
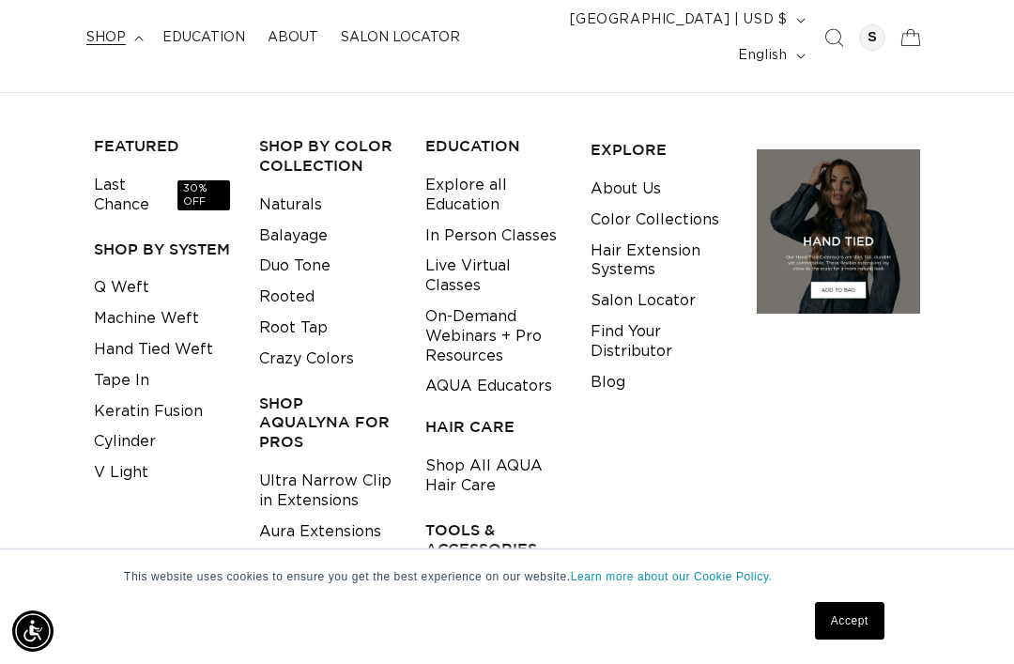
click at [439, 573] on link "Shop All Tools & Accessories" at bounding box center [493, 598] width 136 height 51
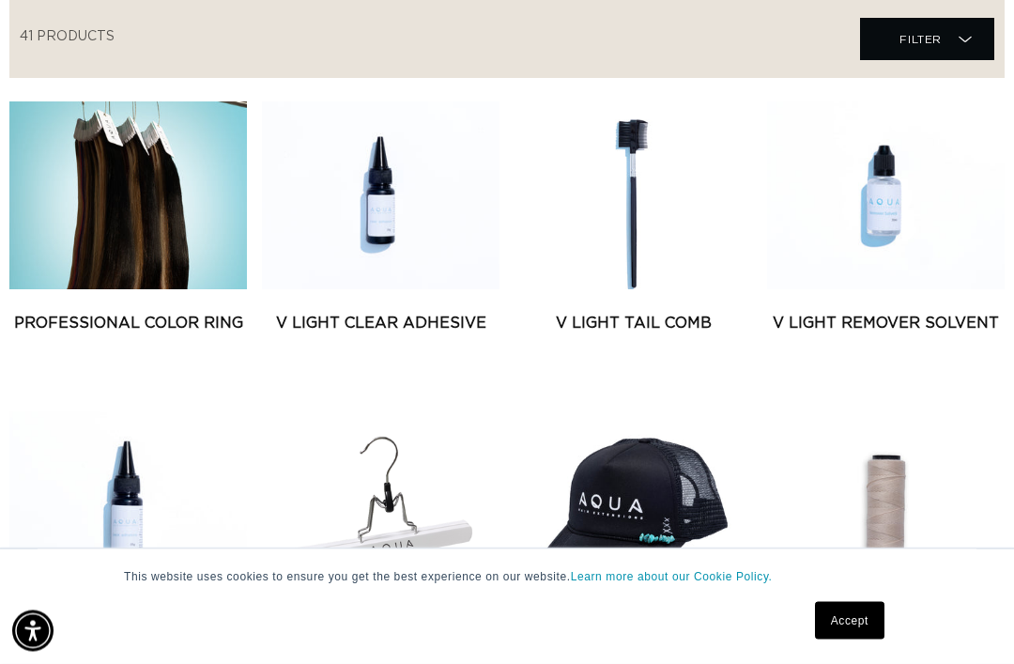
scroll to position [776, 0]
click at [338, 312] on link "V Light Clear Adhesive" at bounding box center [381, 323] width 238 height 23
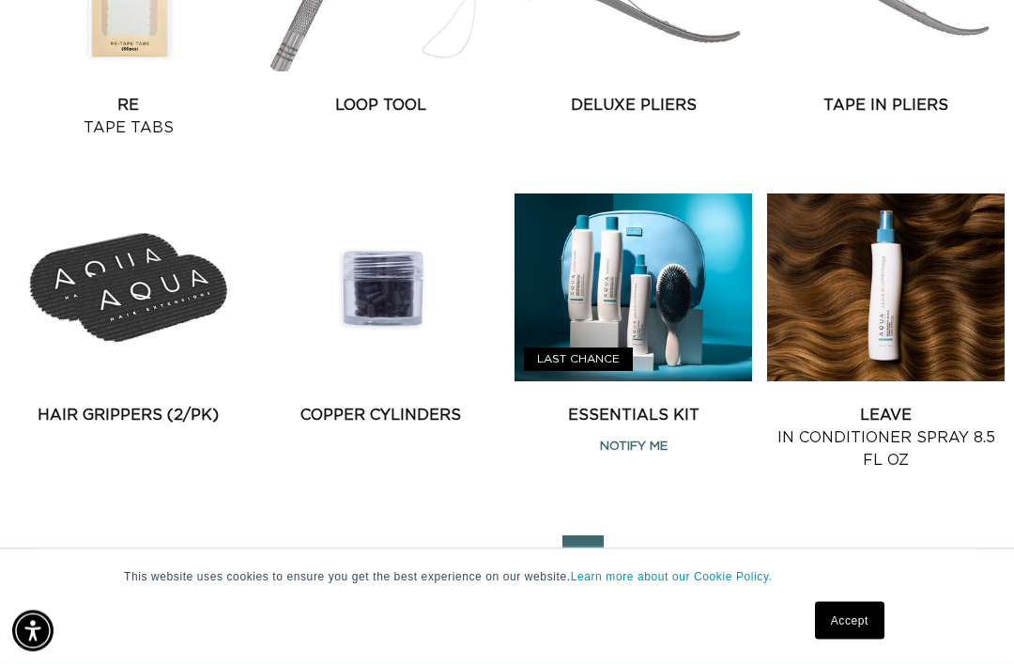
scroll to position [1948, 0]
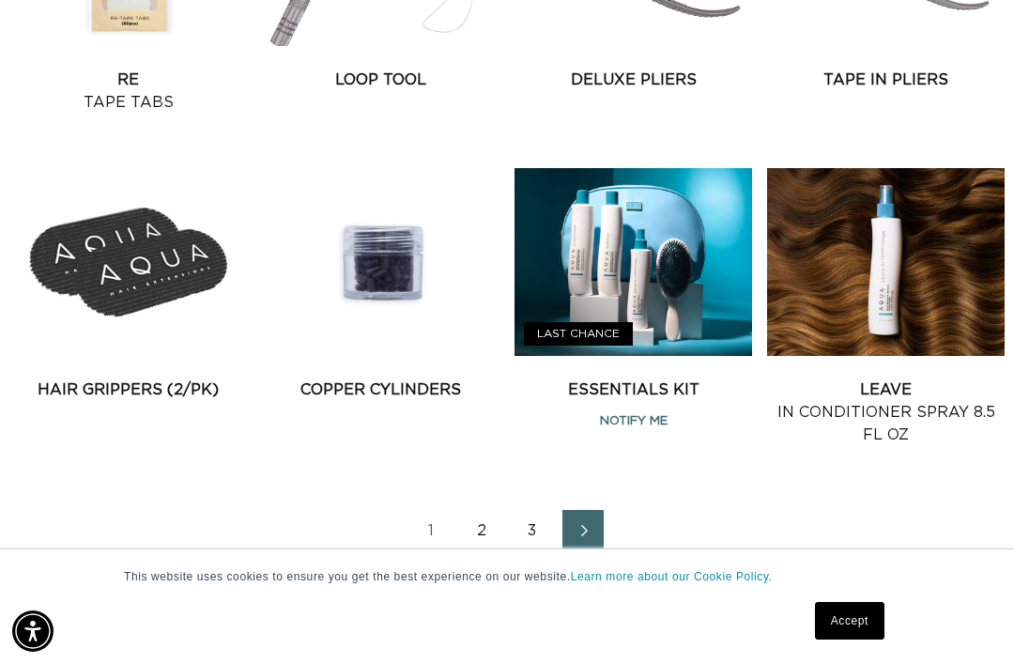
click at [583, 525] on icon "Next page" at bounding box center [584, 531] width 23 height 12
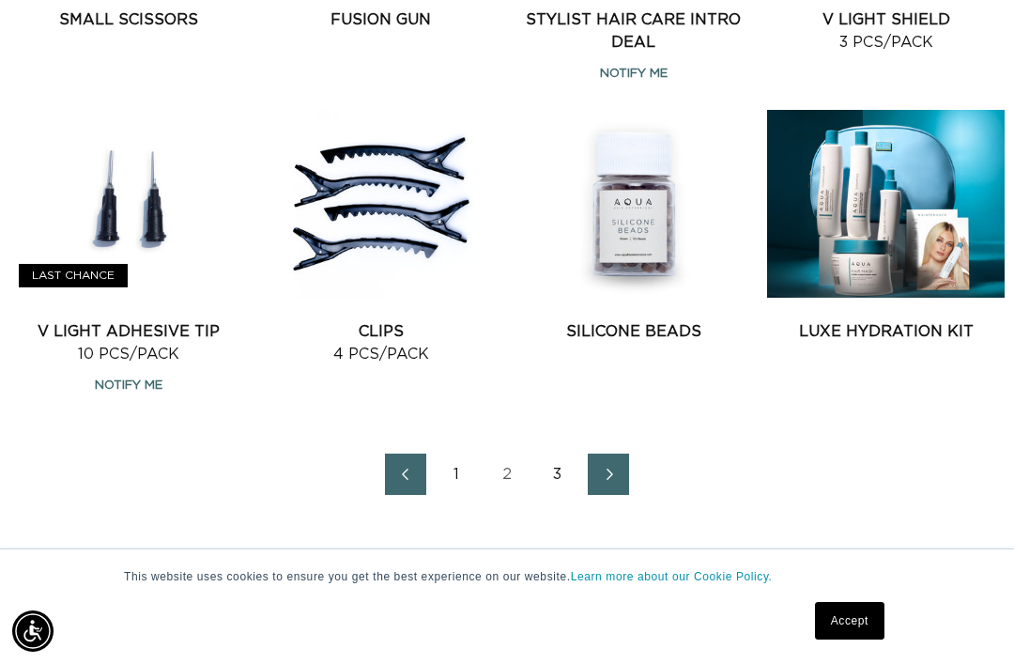
scroll to position [0, 1761]
click at [656, 320] on link "Silicone Beads" at bounding box center [634, 331] width 238 height 23
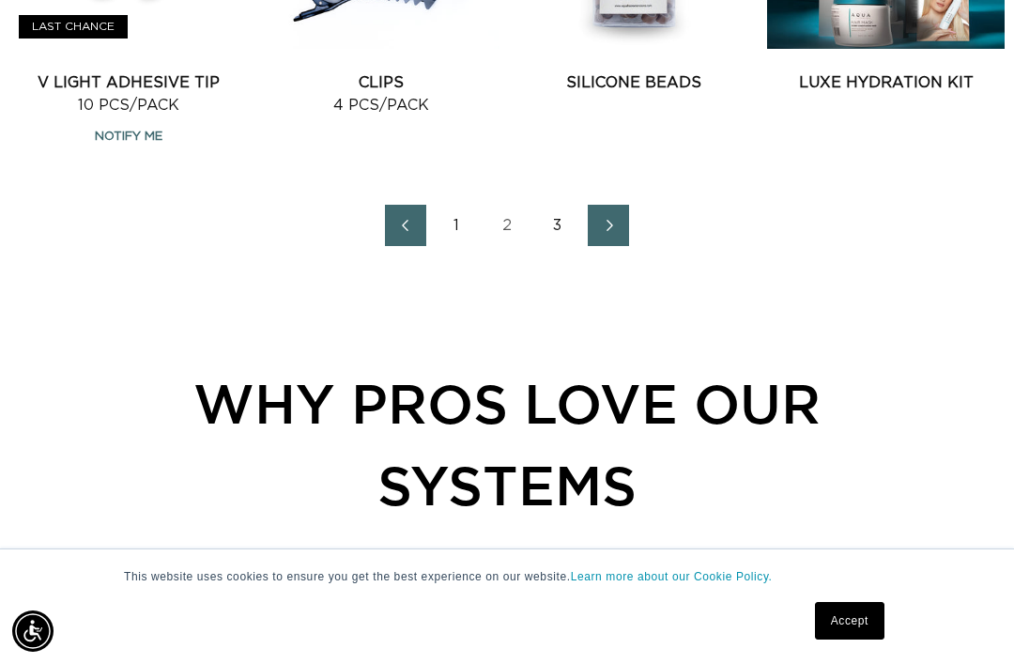
scroll to position [0, 881]
click at [612, 220] on icon "Next page" at bounding box center [610, 225] width 7 height 11
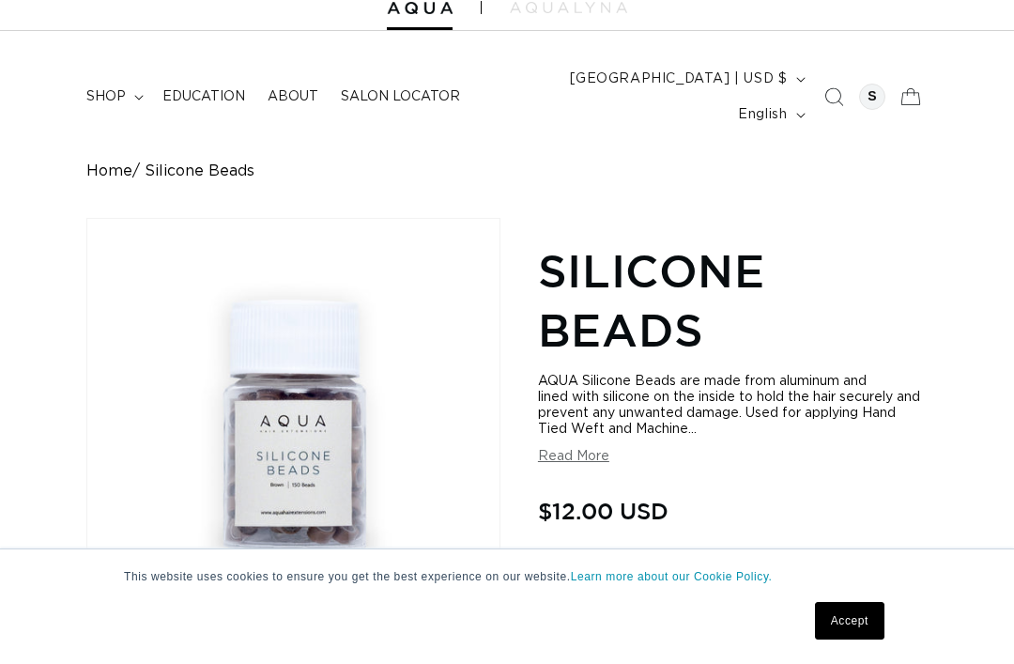
scroll to position [112, 0]
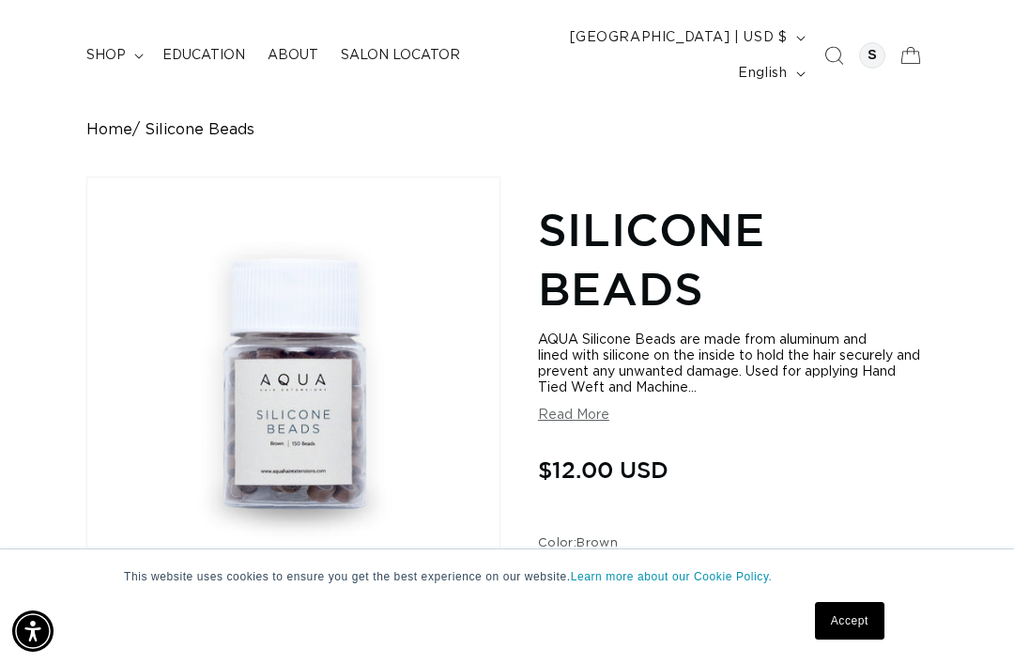
click at [552, 407] on button "Read More" at bounding box center [573, 415] width 71 height 16
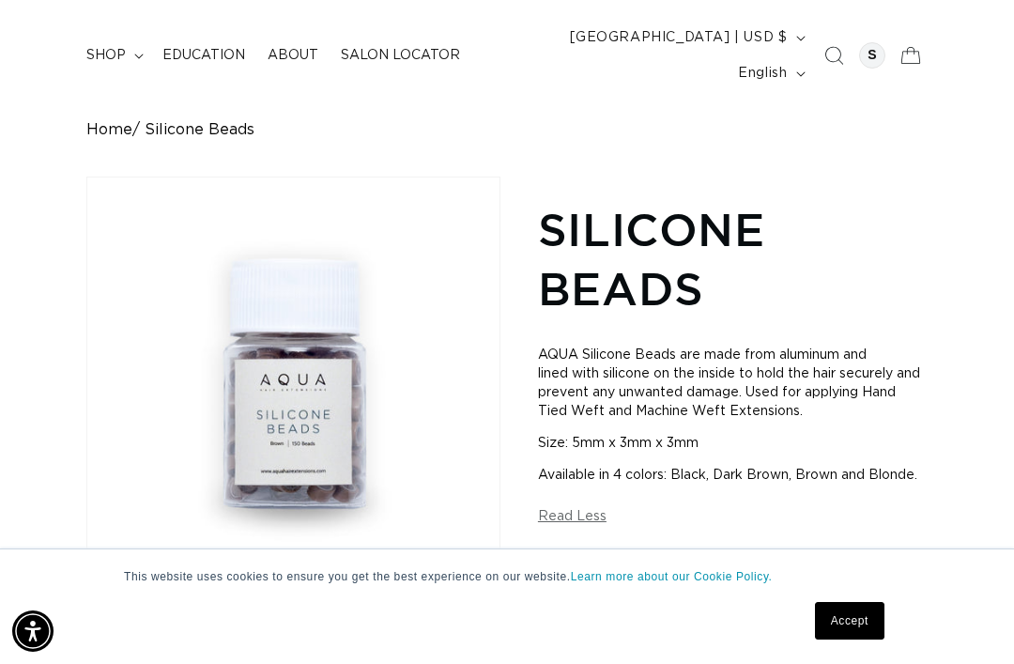
scroll to position [0, 881]
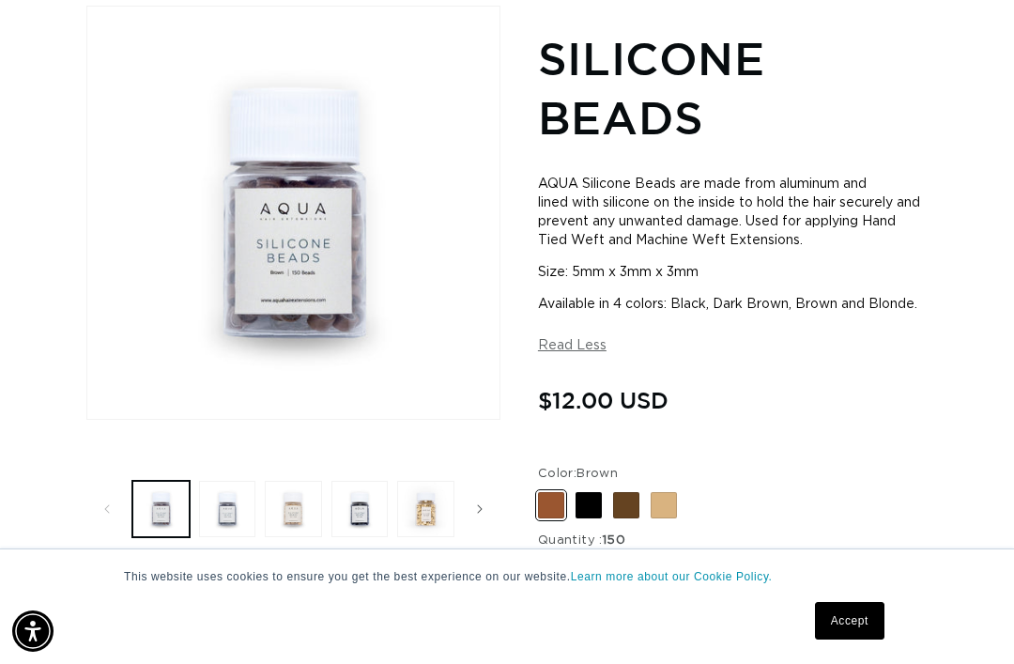
click at [225, 481] on button "Load image 2 in gallery view" at bounding box center [227, 509] width 57 height 57
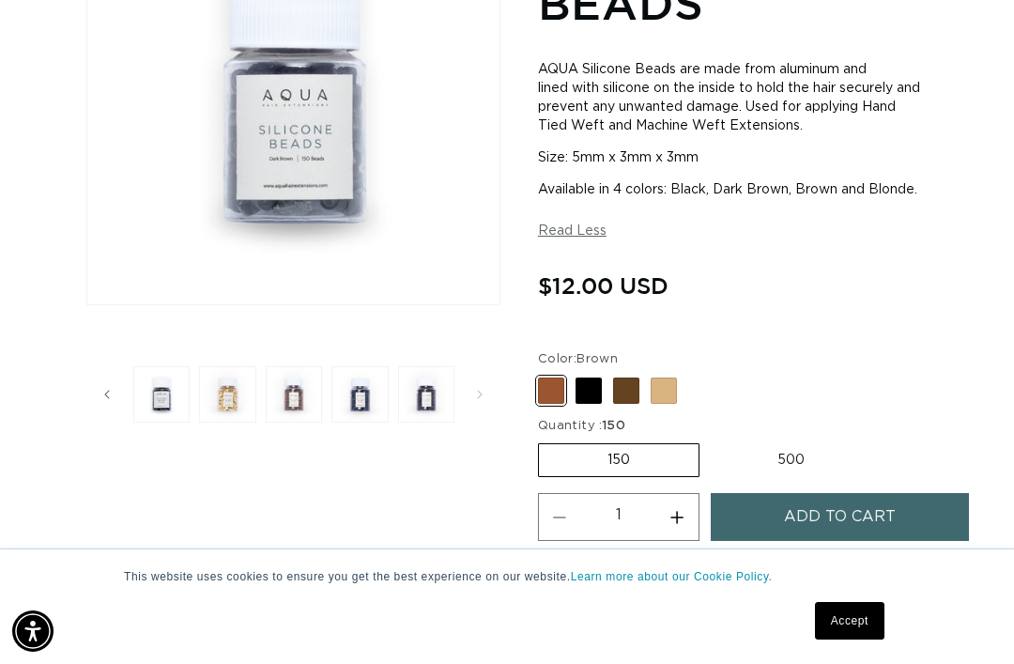
scroll to position [399, 0]
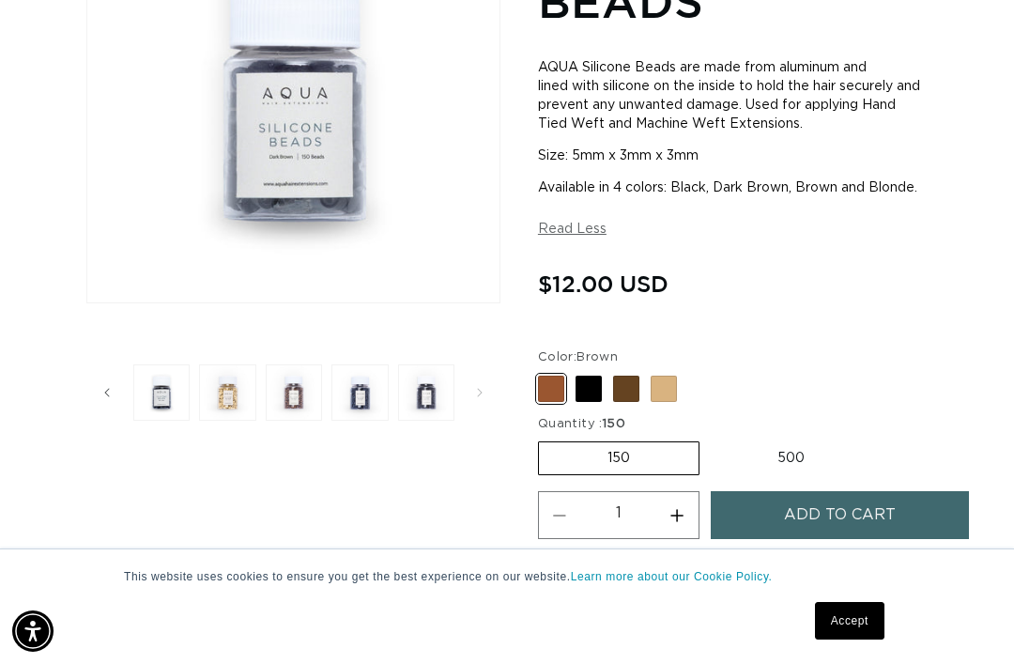
click at [783, 442] on label "500 Variant sold out or unavailable" at bounding box center [791, 458] width 164 height 32
click at [710, 438] on input "500 Variant sold out or unavailable" at bounding box center [709, 438] width 1 height 1
radio input "true"
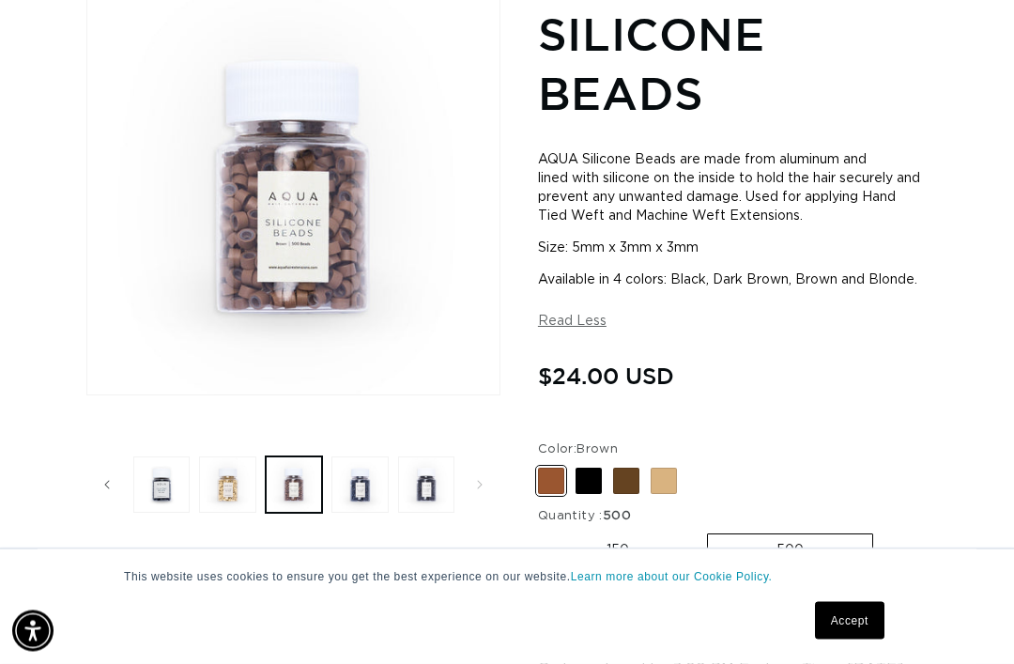
scroll to position [307, 0]
click at [620, 469] on span at bounding box center [626, 481] width 26 height 26
click at [544, 465] on input "Dark Brown Variant sold out or unavailable" at bounding box center [543, 464] width 1 height 1
radio input "true"
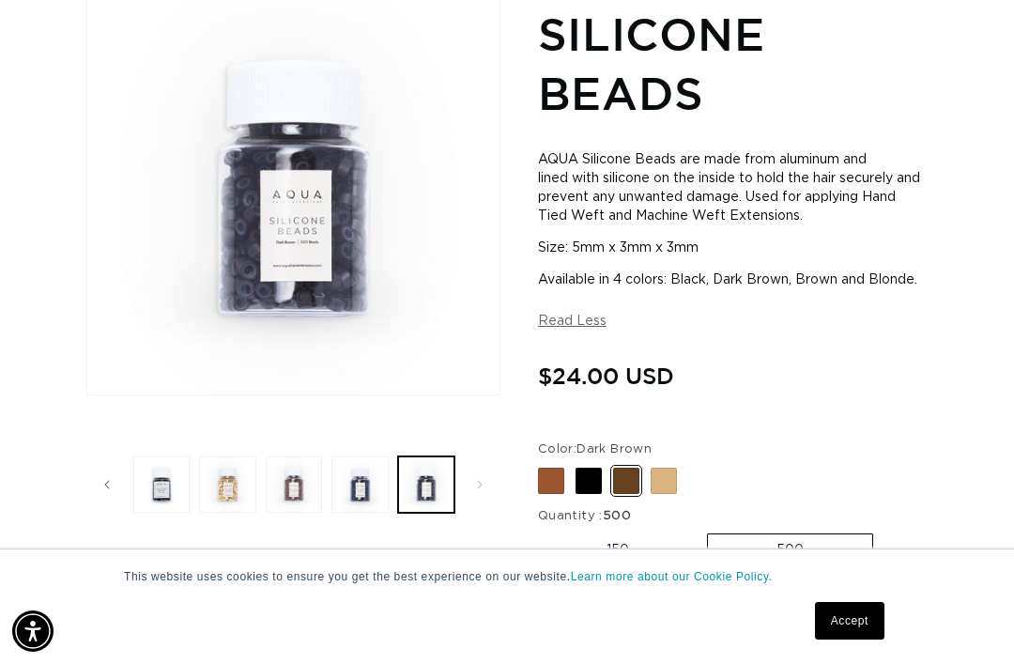
scroll to position [0, 1761]
click at [346, 460] on button "Load image 7 in gallery view" at bounding box center [359, 484] width 57 height 57
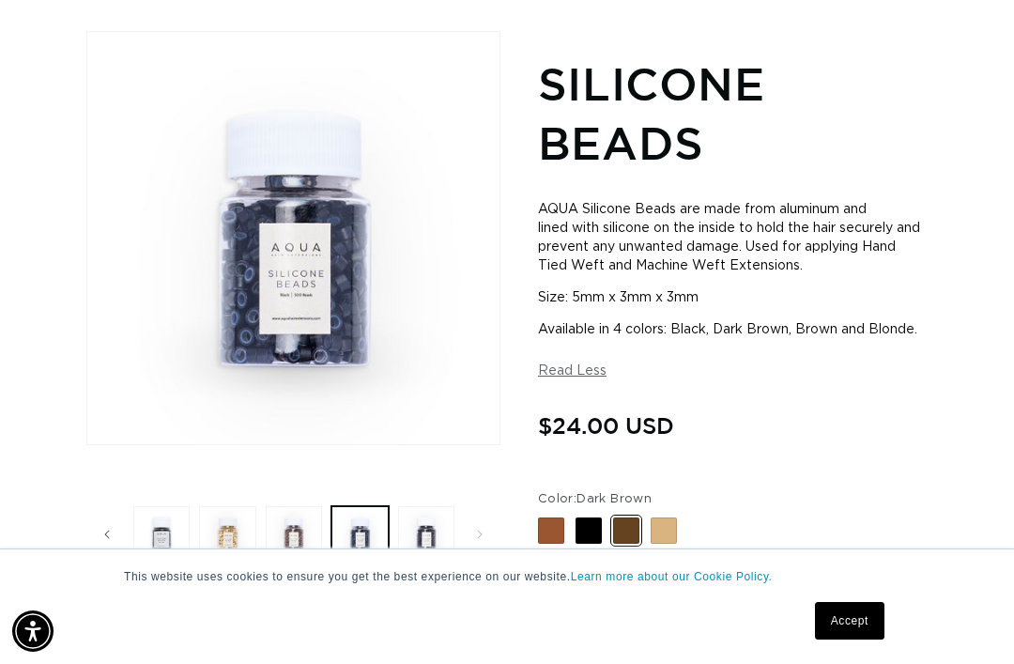
scroll to position [0, 0]
click at [284, 506] on button "Load image 5 in gallery view" at bounding box center [292, 534] width 57 height 57
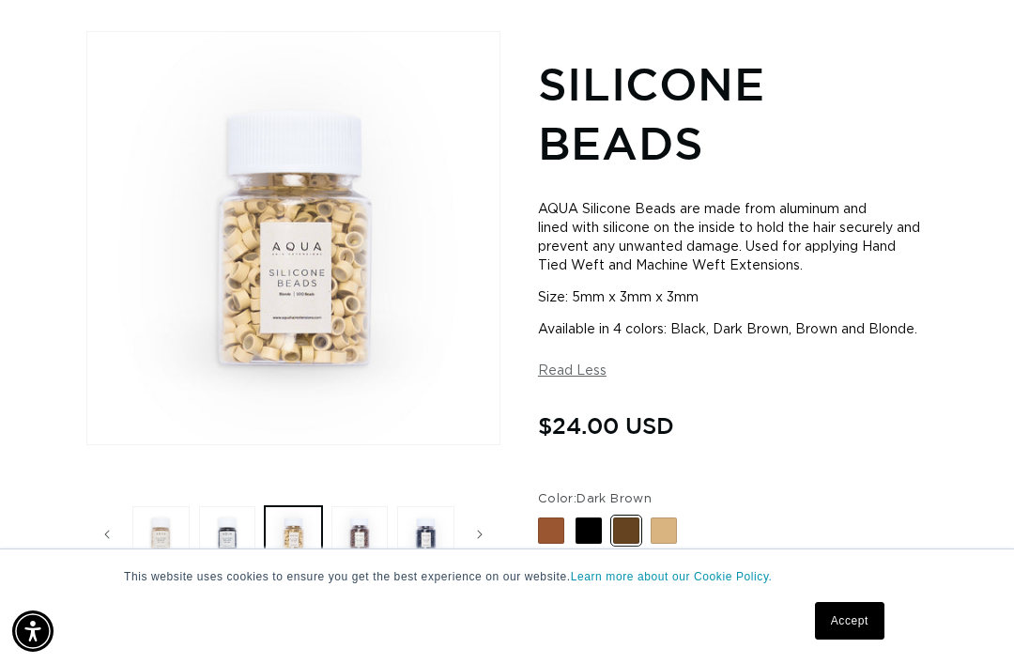
click at [217, 507] on button "Load image 4 in gallery view" at bounding box center [227, 534] width 57 height 57
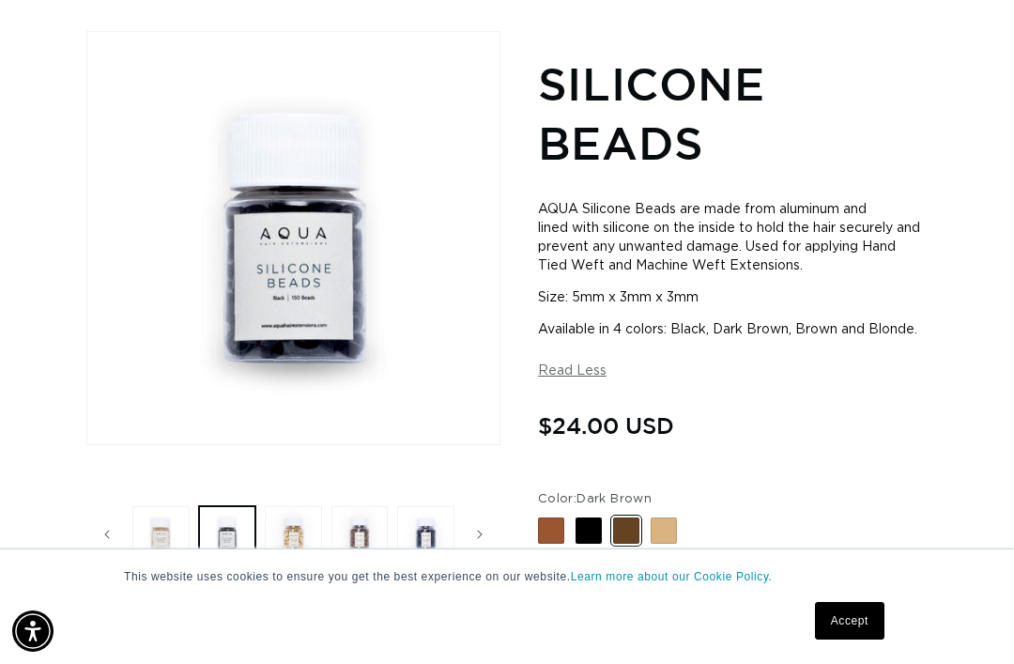
scroll to position [0, 881]
click at [166, 509] on button "Load image 3 in gallery view" at bounding box center [160, 534] width 57 height 57
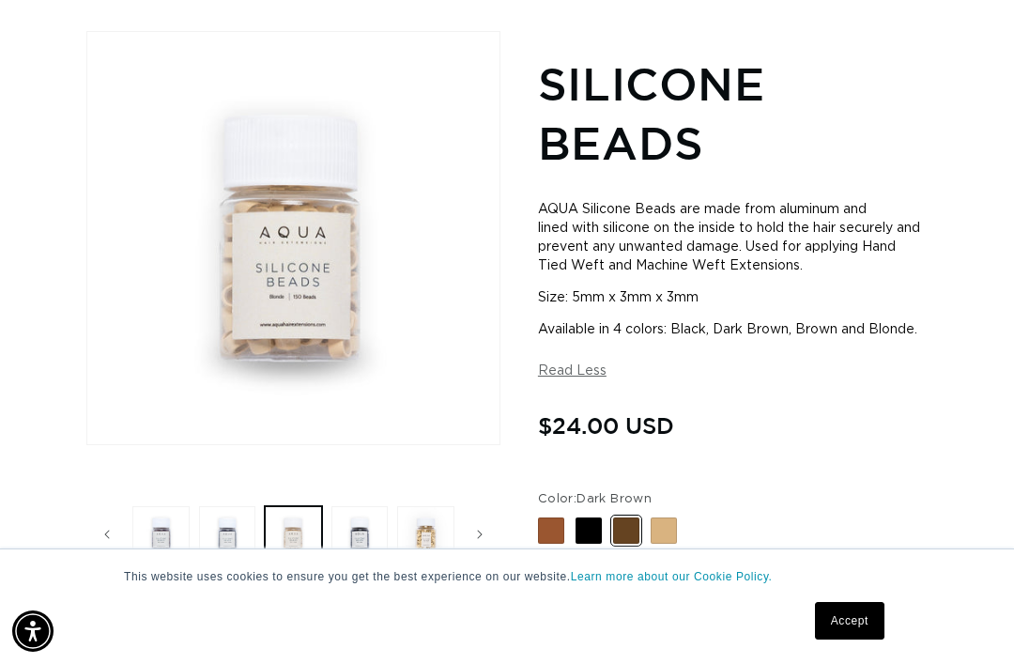
scroll to position [0, 0]
click at [224, 506] on button "Load image 2 in gallery view" at bounding box center [227, 534] width 57 height 57
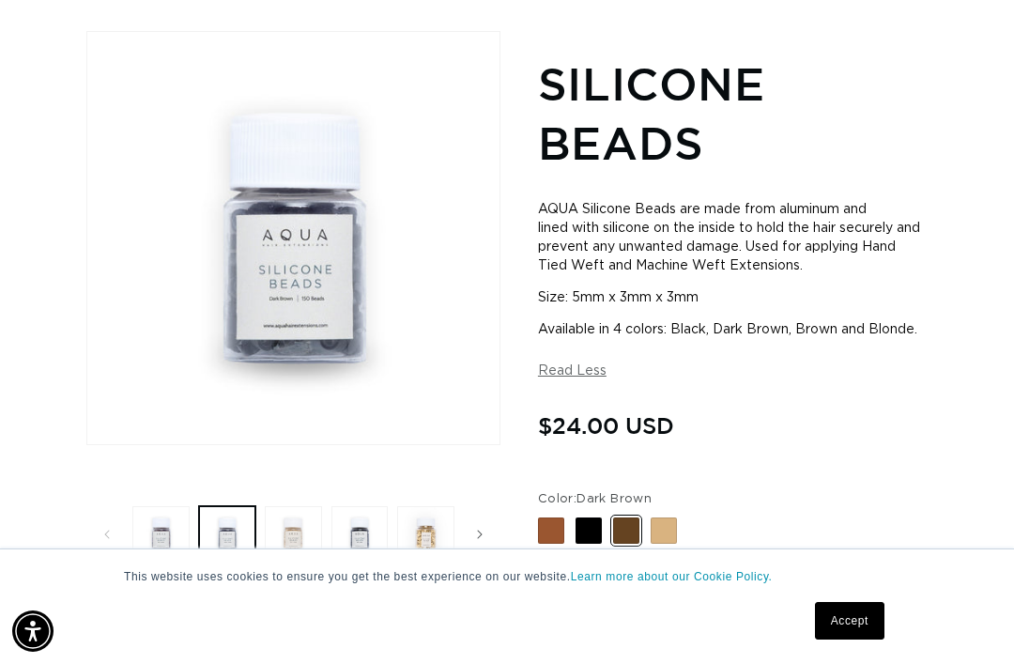
click at [168, 517] on button "Load image 1 in gallery view" at bounding box center [160, 534] width 57 height 57
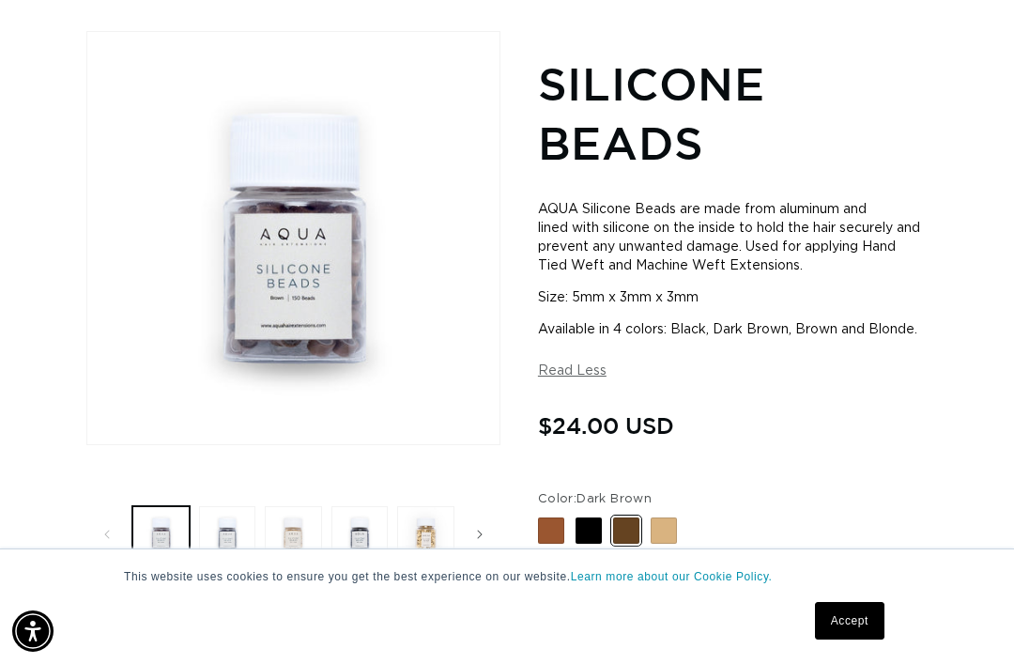
scroll to position [0, 1761]
click at [221, 520] on button "Load image 2 in gallery view" at bounding box center [227, 534] width 57 height 57
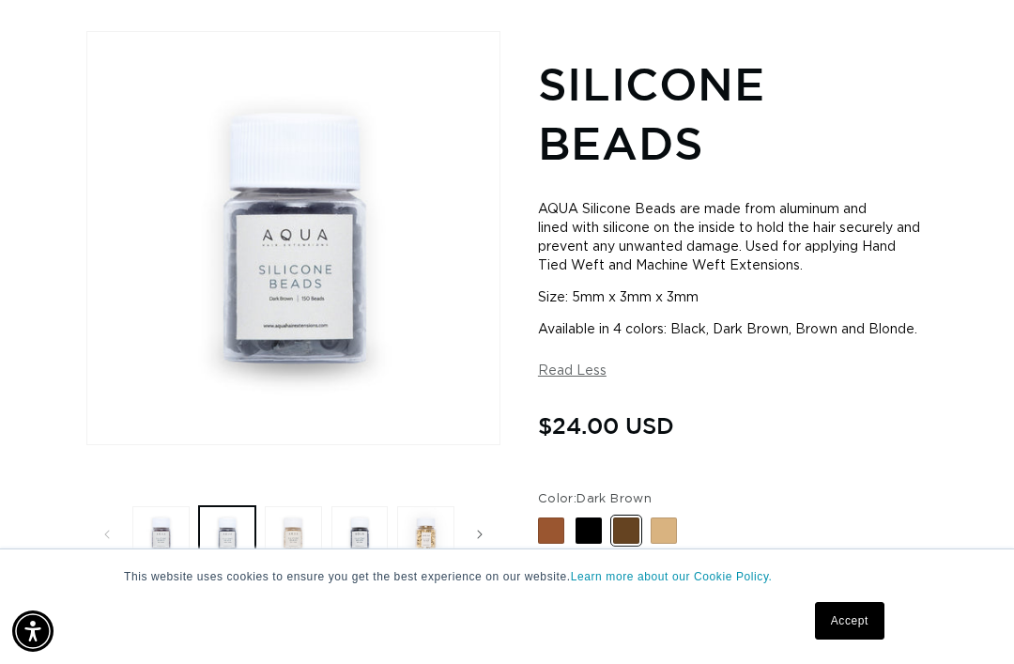
click at [151, 506] on button "Load image 1 in gallery view" at bounding box center [160, 534] width 57 height 57
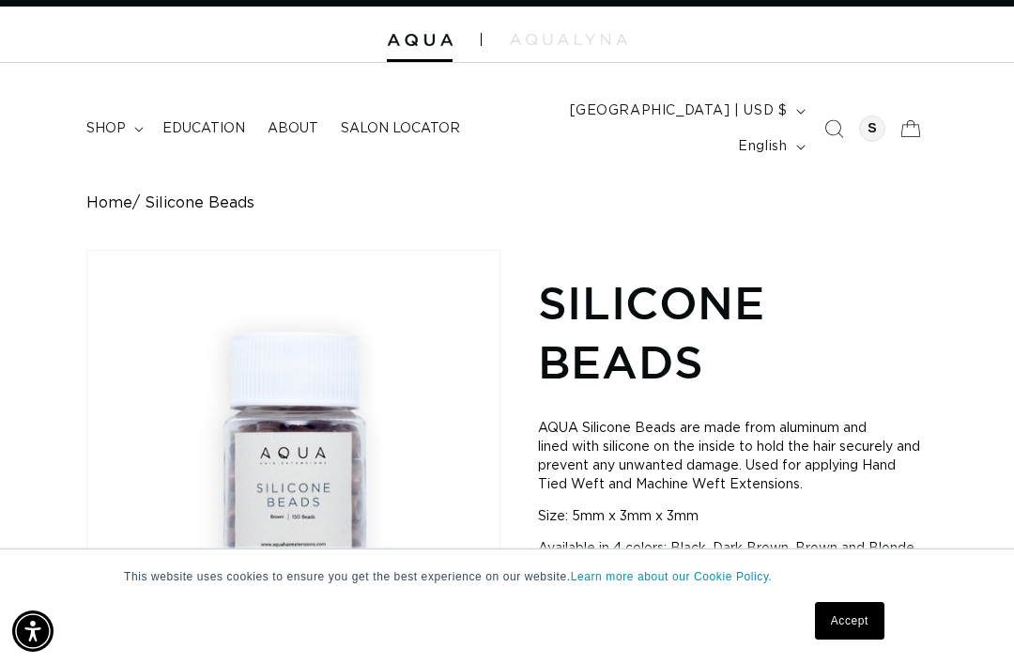
scroll to position [0, 0]
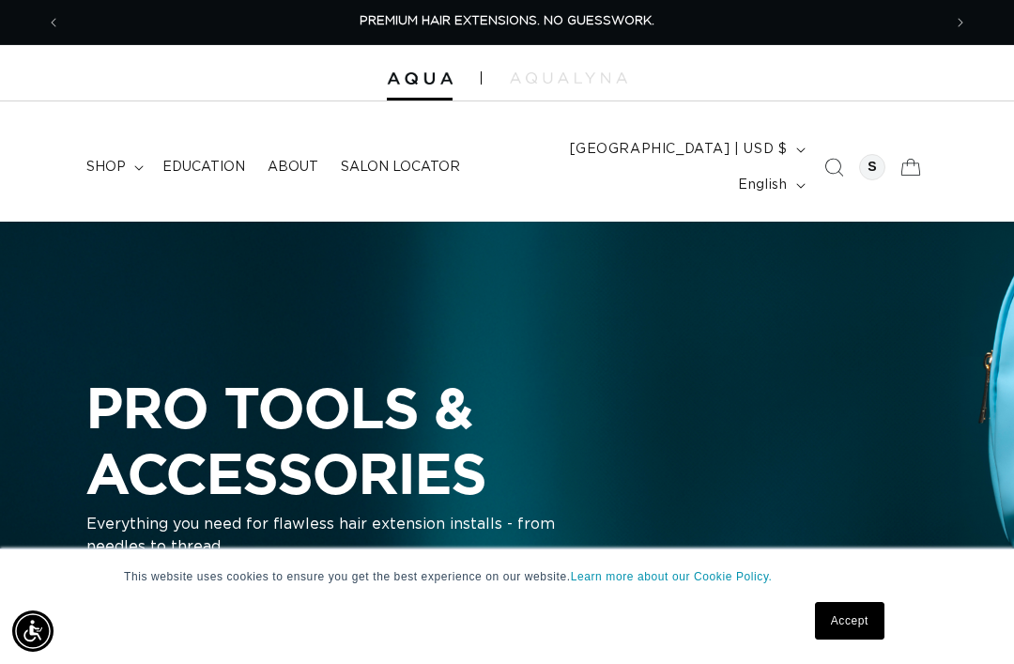
click at [869, 154] on div at bounding box center [872, 167] width 26 height 26
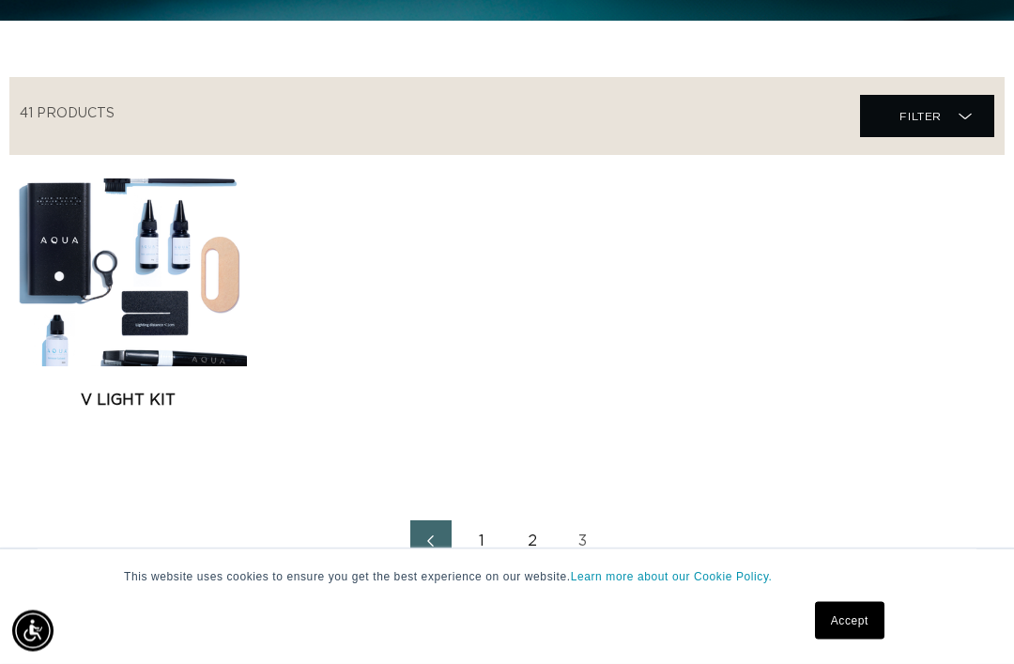
scroll to position [699, 0]
click at [98, 389] on link "V Light Kit" at bounding box center [128, 400] width 238 height 23
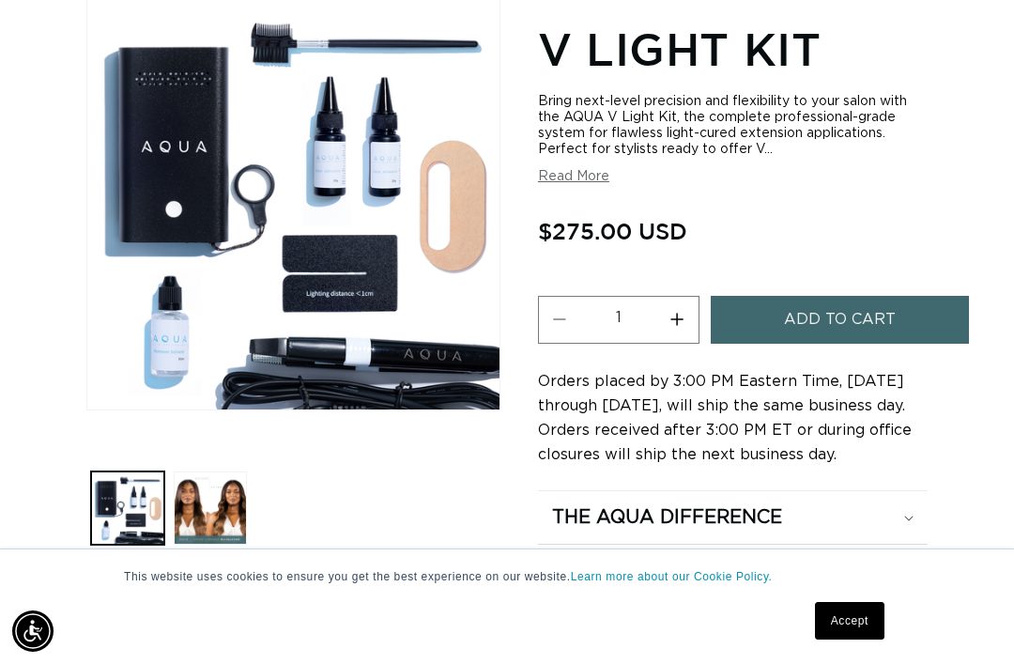
scroll to position [0, 1761]
click at [197, 471] on button "Load image 2 in gallery view" at bounding box center [210, 507] width 73 height 73
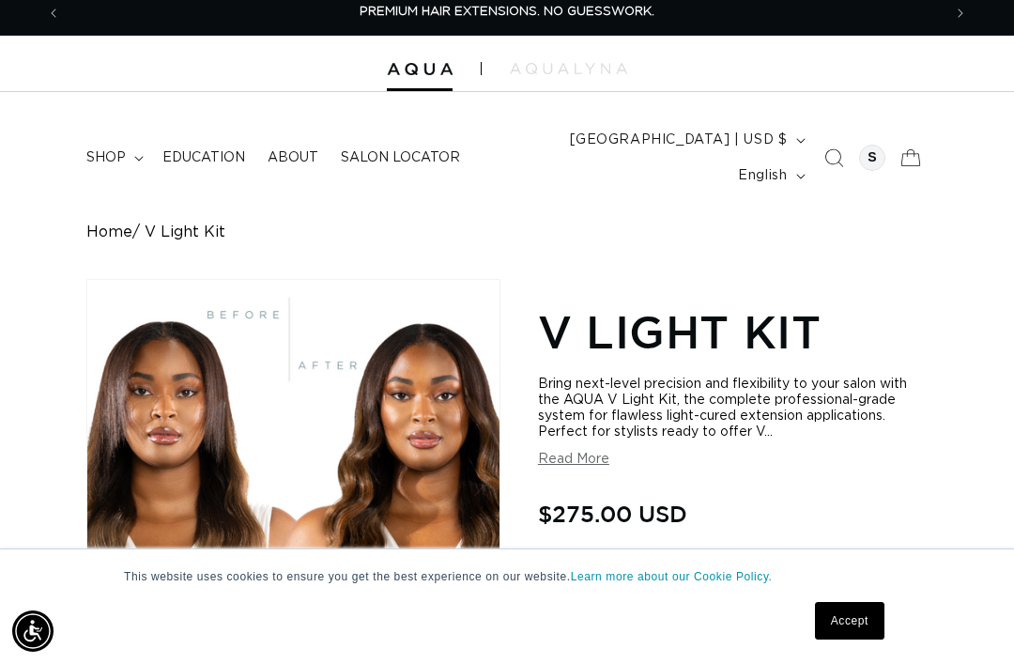
scroll to position [0, 0]
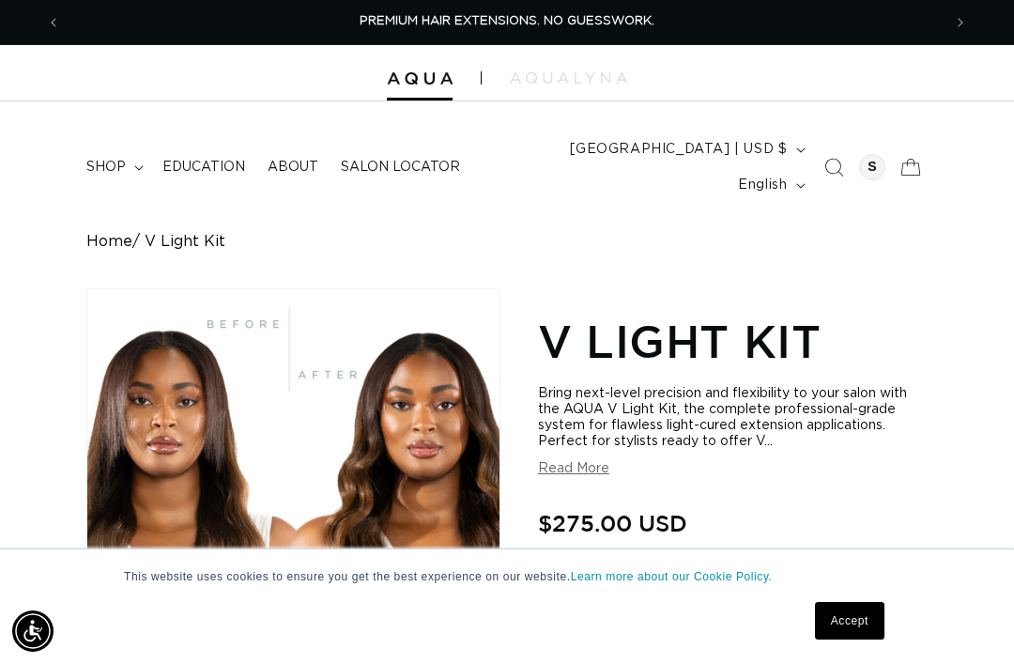
click at [115, 162] on summary "shop" at bounding box center [113, 166] width 76 height 39
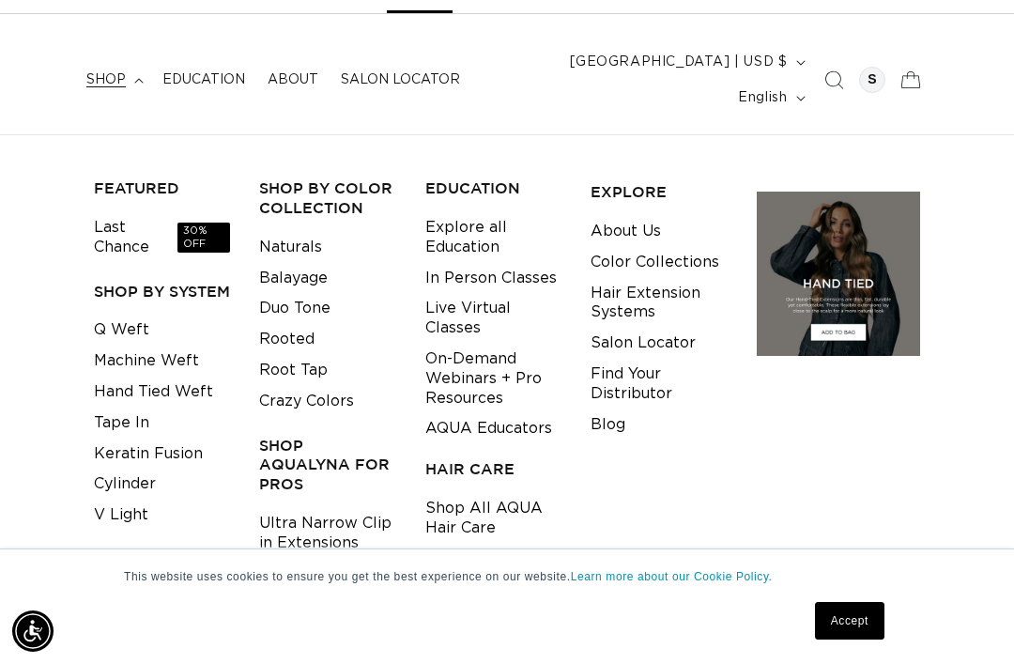
scroll to position [0, 1761]
click at [100, 407] on link "Tape In" at bounding box center [121, 422] width 55 height 31
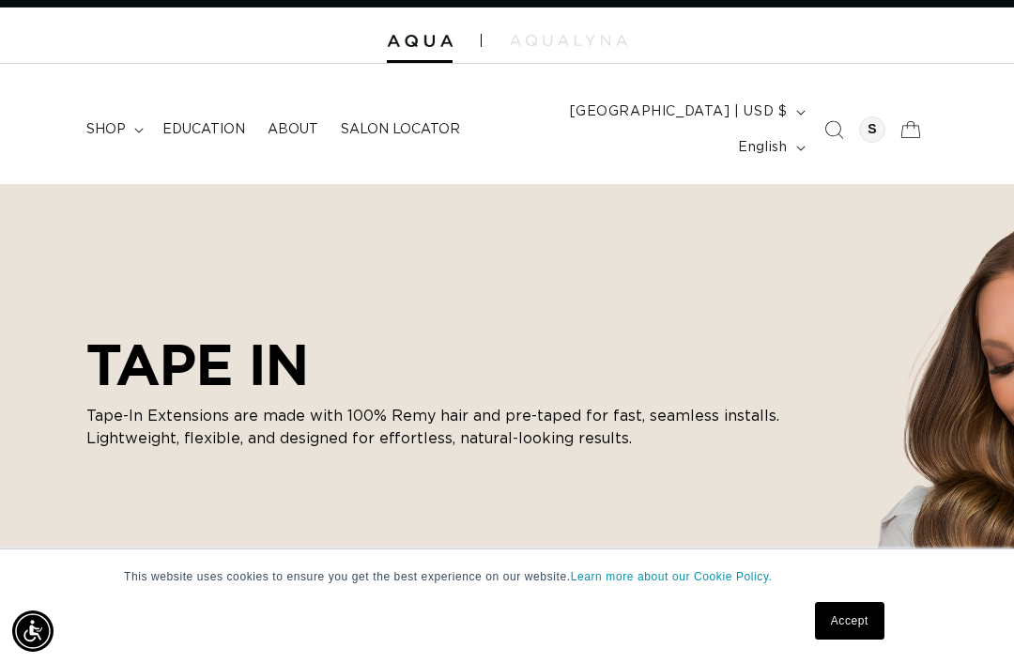
scroll to position [41, 0]
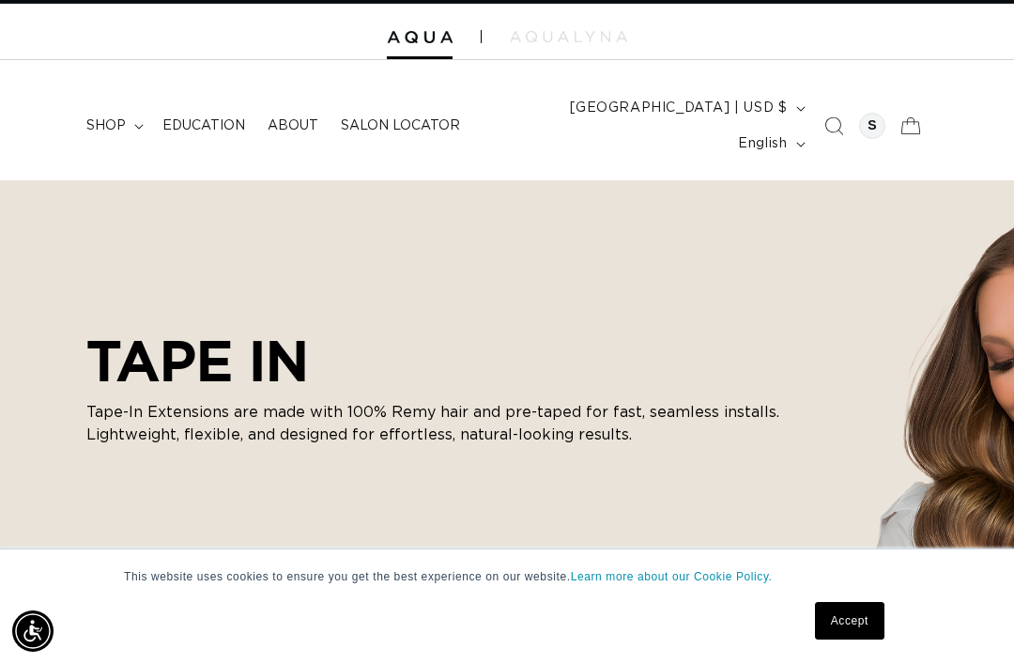
click at [115, 117] on span "shop" at bounding box center [105, 125] width 39 height 17
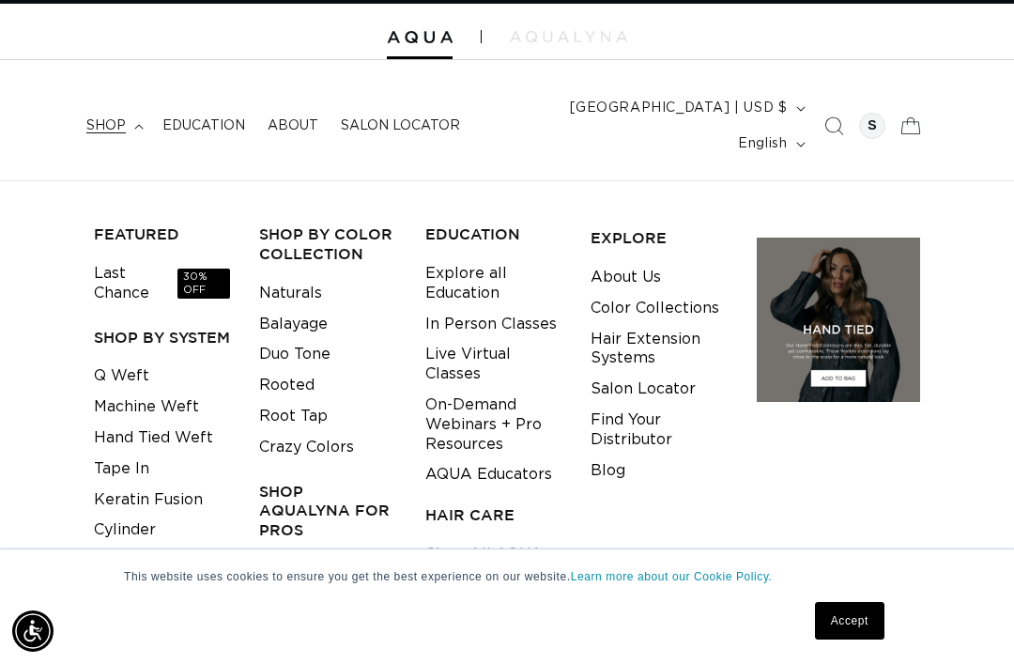
scroll to position [0, 881]
click at [100, 361] on link "Q Weft" at bounding box center [121, 376] width 55 height 31
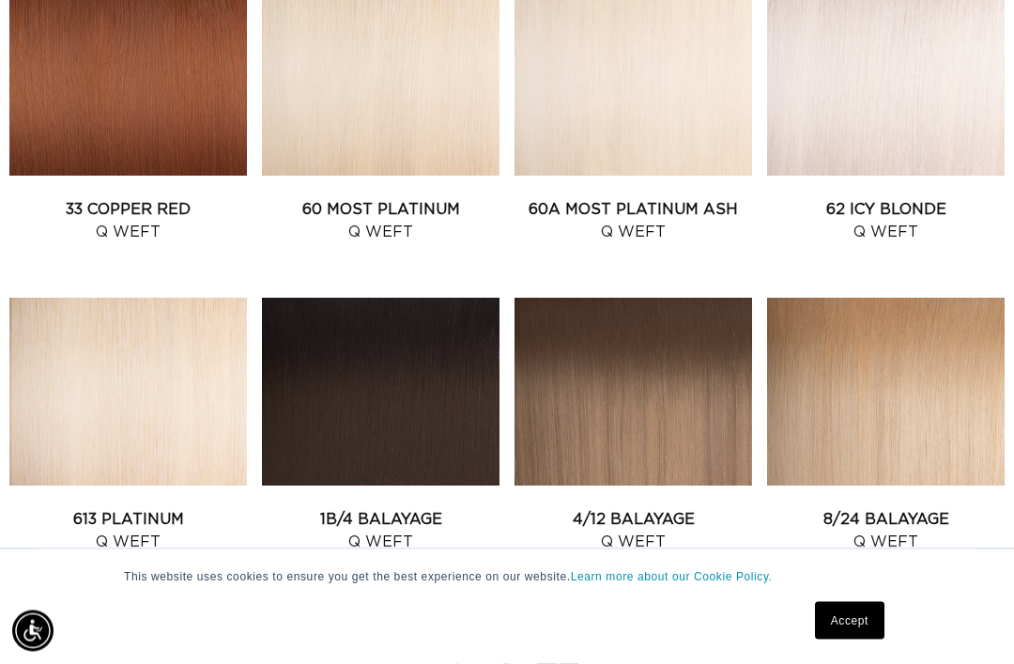
scroll to position [1747, 0]
click at [663, 508] on link "4/12 Balayage Q Weft" at bounding box center [634, 530] width 238 height 45
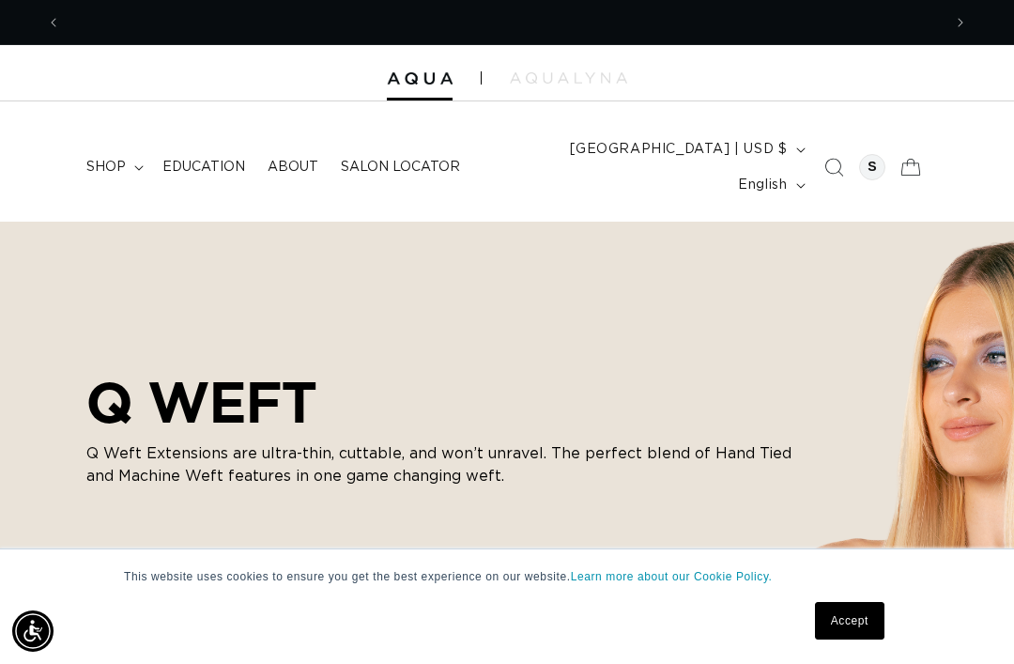
scroll to position [0, 1761]
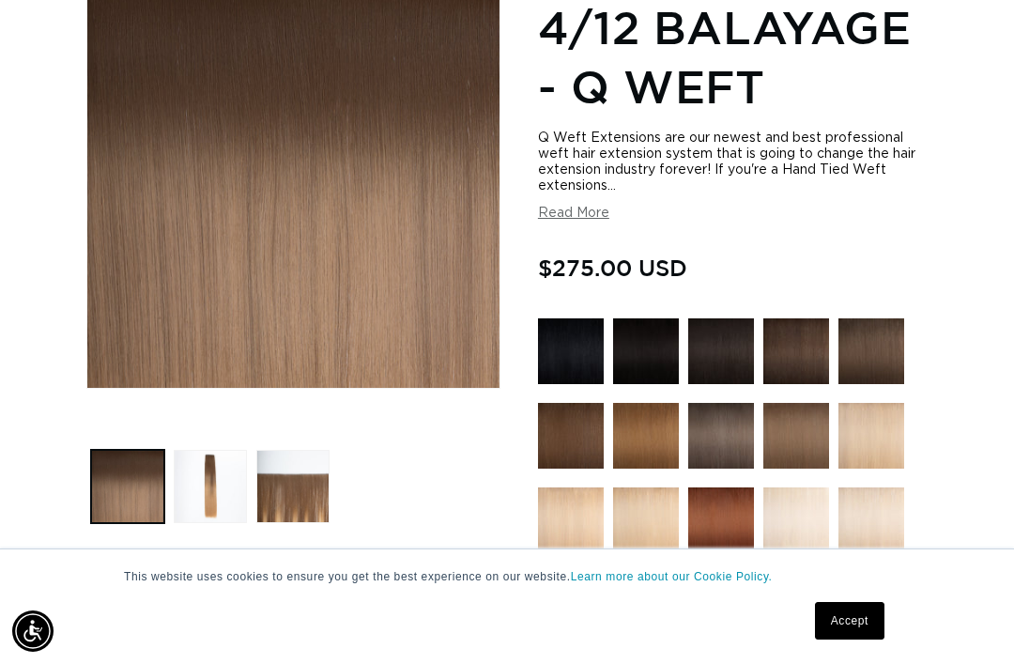
click at [197, 450] on button "Load image 2 in gallery view" at bounding box center [210, 486] width 73 height 73
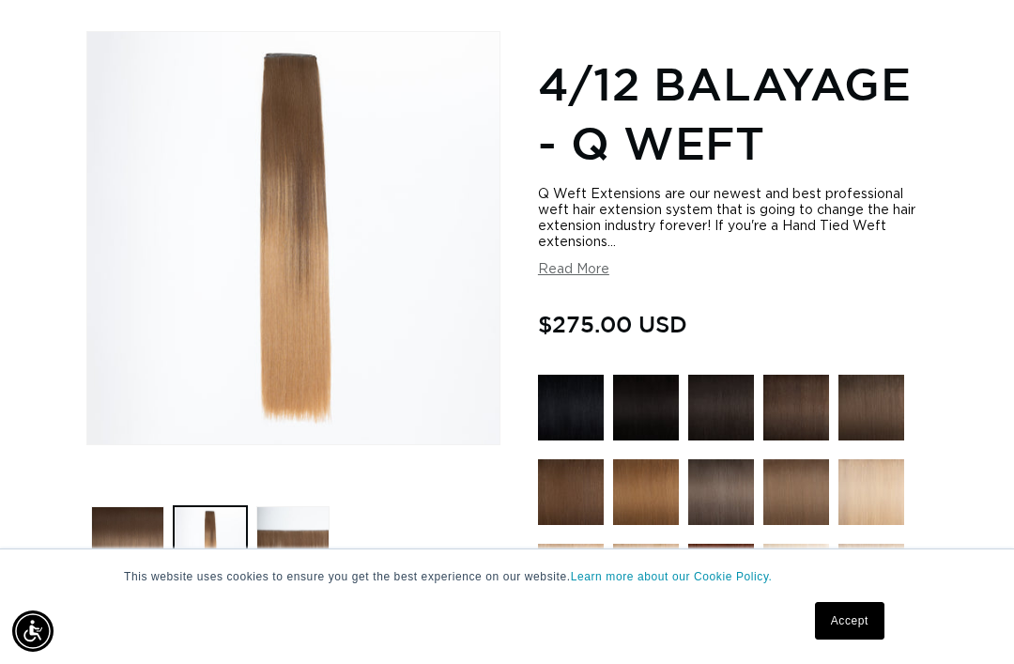
scroll to position [0, 881]
click at [271, 514] on button "Load image 3 in gallery view" at bounding box center [292, 542] width 73 height 73
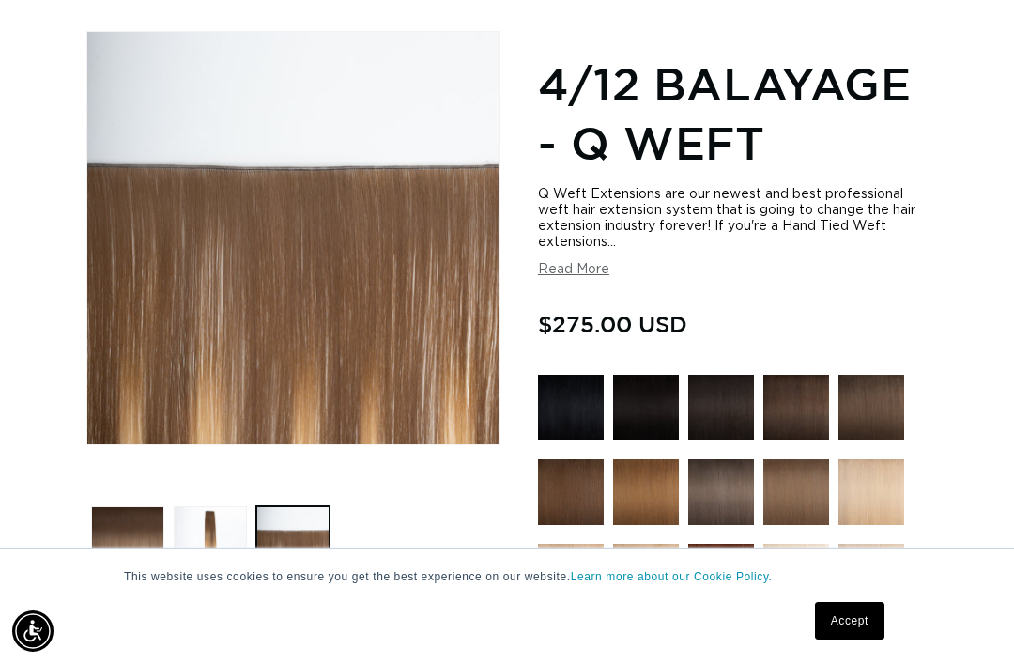
click at [193, 514] on button "Load image 2 in gallery view" at bounding box center [210, 542] width 73 height 73
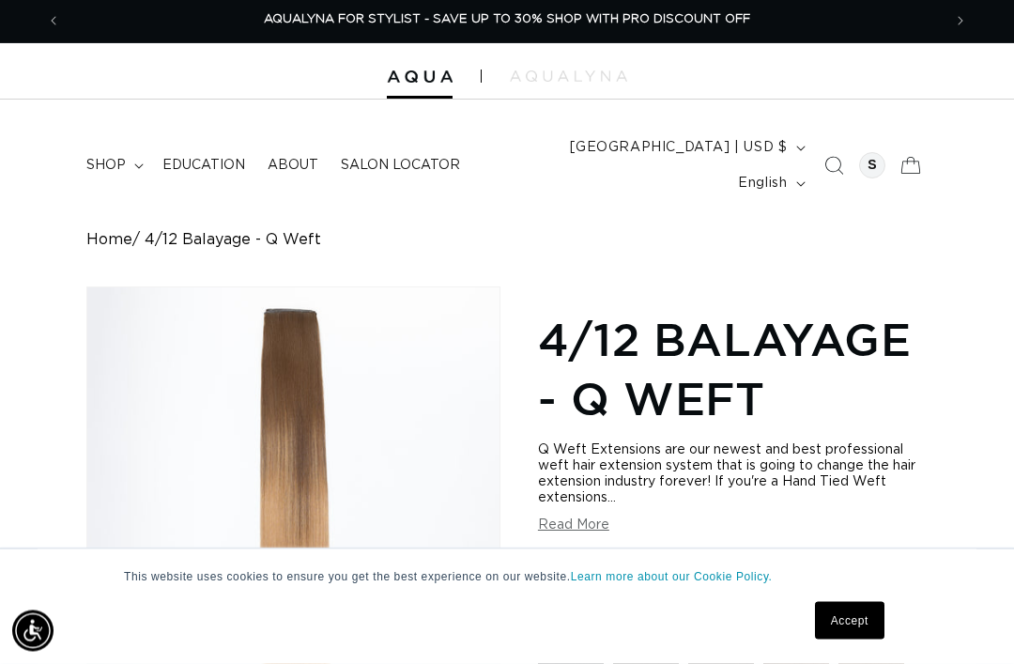
scroll to position [0, 0]
